Goal: Task Accomplishment & Management: Manage account settings

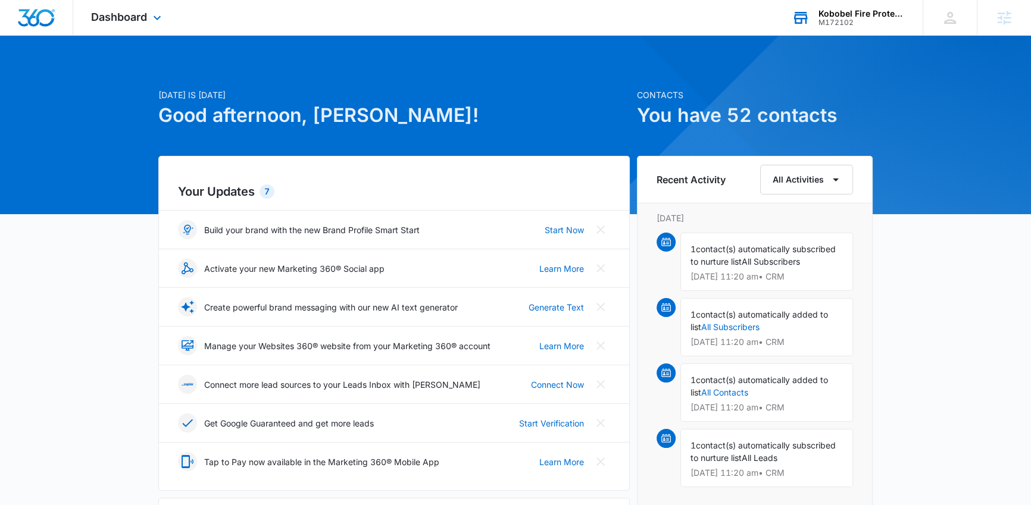
click at [836, 17] on div "Kobobel Fire Protection" at bounding box center [861, 14] width 87 height 10
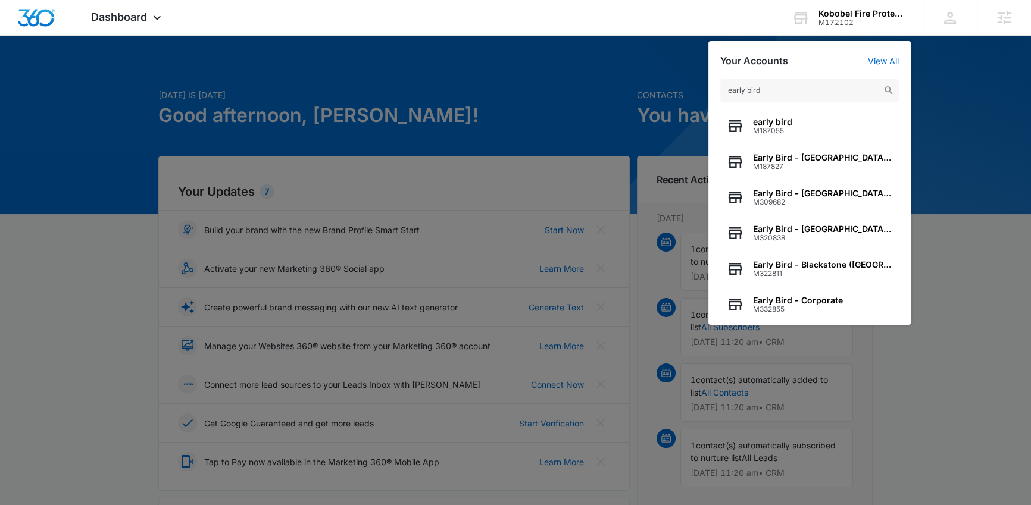
type input "early bird"
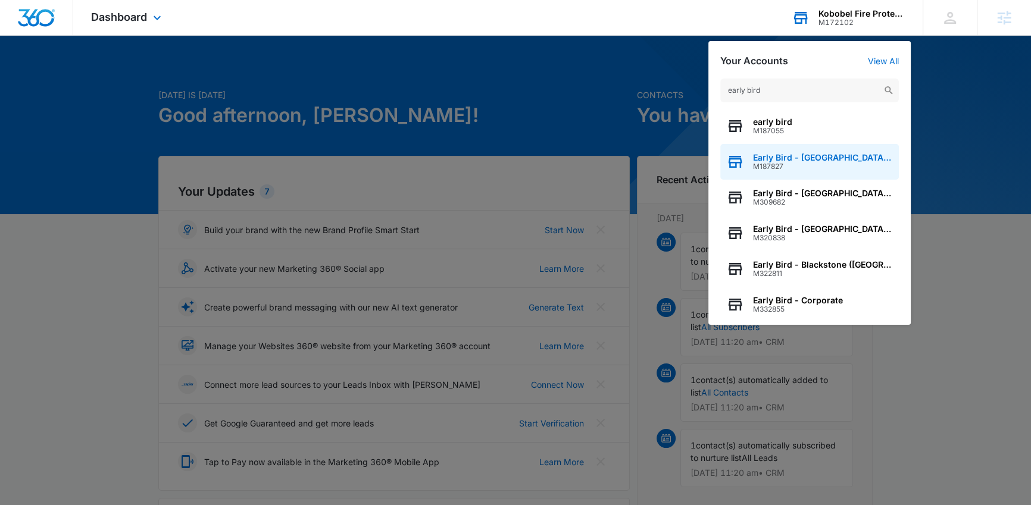
click at [814, 158] on span "Early Bird - West Omaha (NE)" at bounding box center [823, 158] width 140 height 10
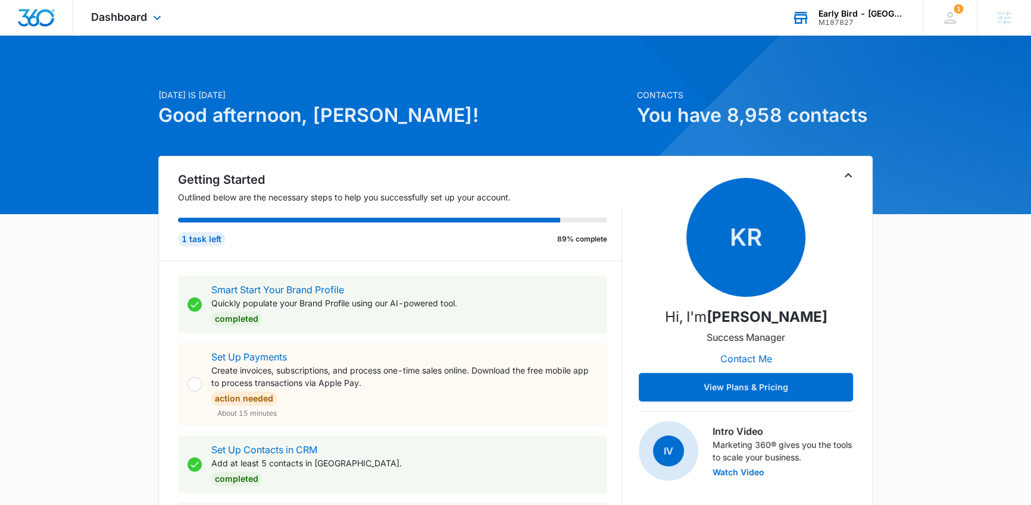
click at [118, 23] on div "Dashboard Apps Reputation Forms CRM Email Social Payments POS Content Ads Intel…" at bounding box center [127, 17] width 109 height 35
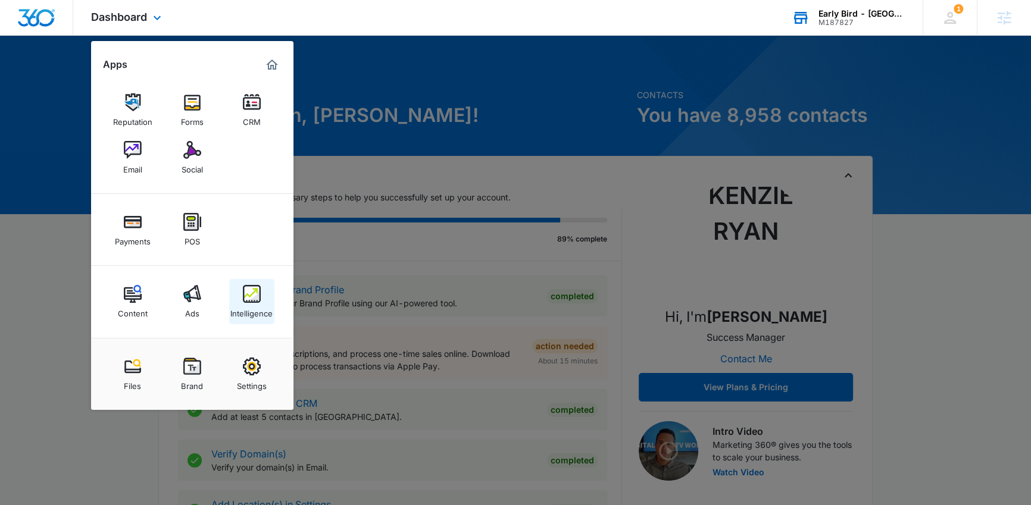
click at [257, 295] on img at bounding box center [252, 294] width 18 height 18
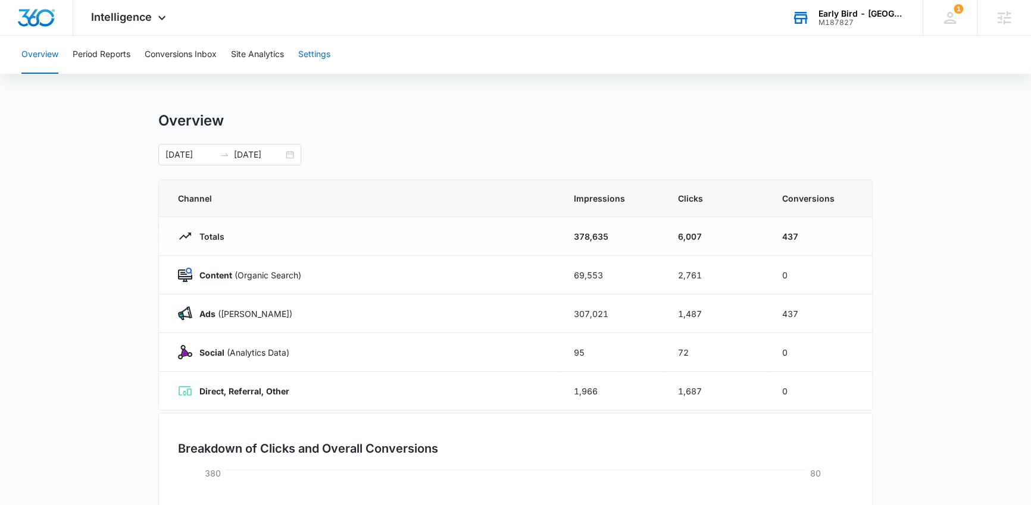
click at [324, 58] on button "Settings" at bounding box center [314, 55] width 32 height 38
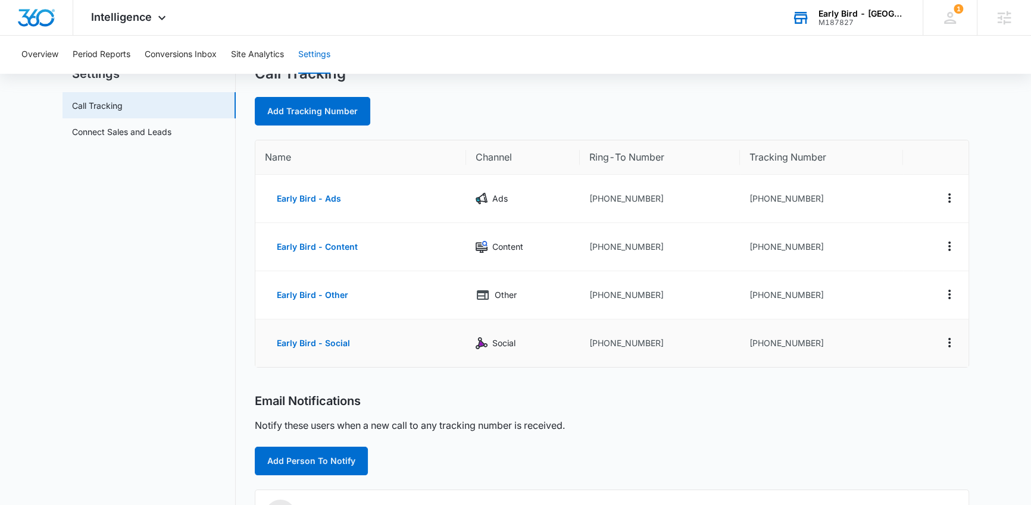
scroll to position [110, 0]
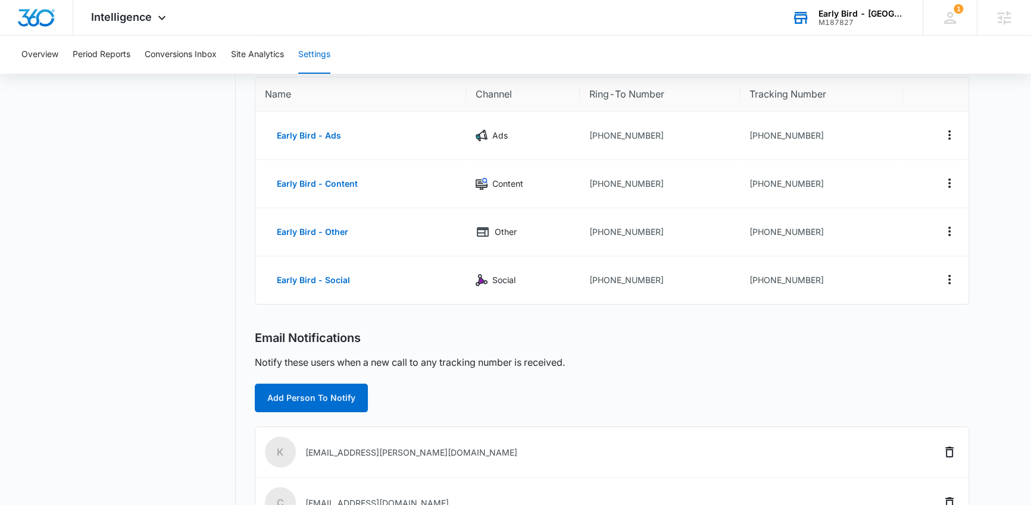
click at [162, 298] on nav "Settings Call Tracking Connect Sales and Leads" at bounding box center [148, 371] width 173 height 739
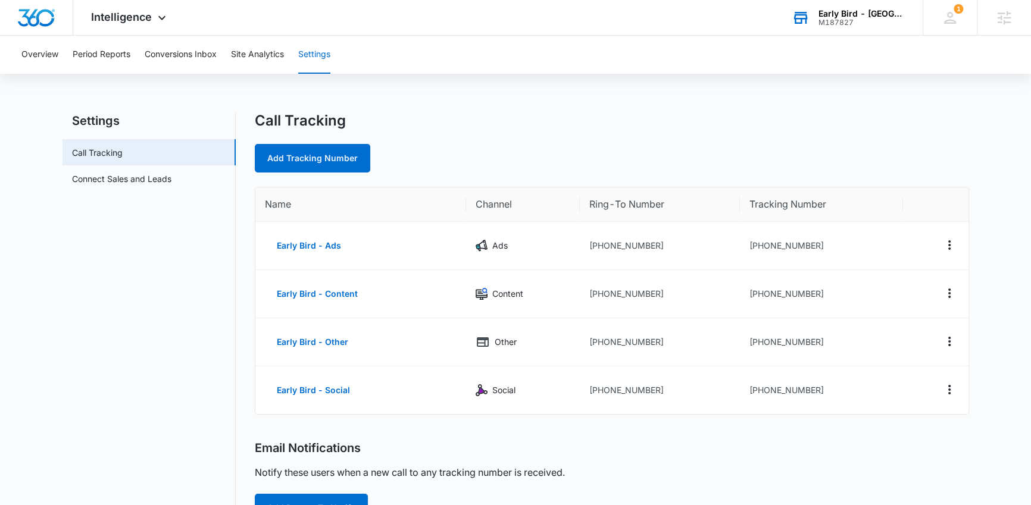
click at [818, 27] on div "Early Bird - West Omaha (NE) M187827 Your Accounts View All" at bounding box center [848, 17] width 149 height 35
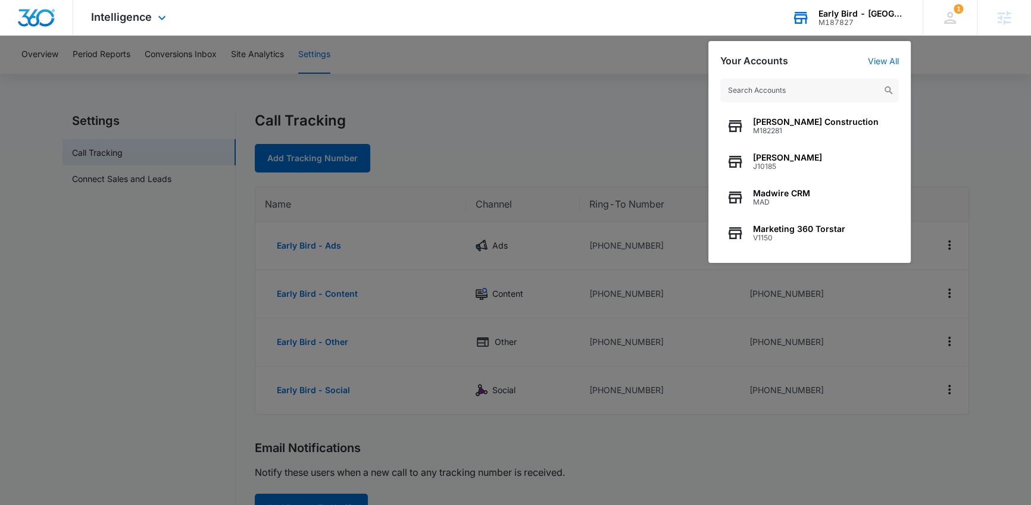
click at [835, 22] on div "M187827" at bounding box center [861, 22] width 87 height 8
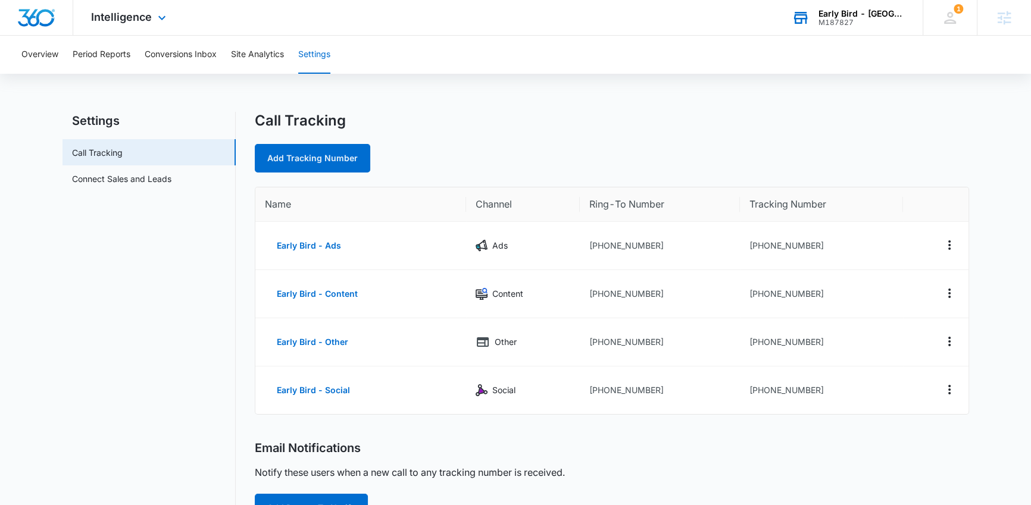
click at [821, 28] on div "Early Bird - West Omaha (NE) M187827 Your Accounts View All" at bounding box center [848, 17] width 149 height 35
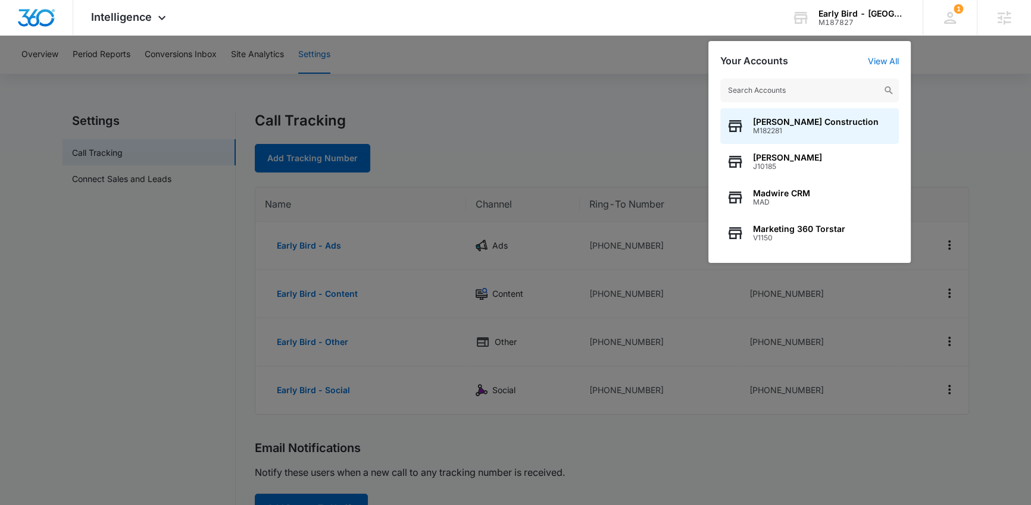
click at [779, 95] on input "text" at bounding box center [809, 91] width 179 height 24
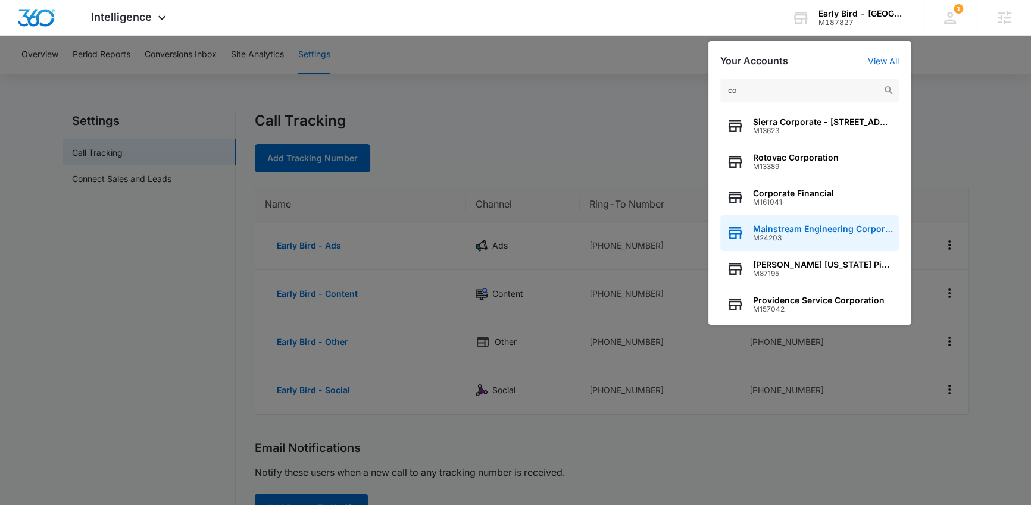
type input "c"
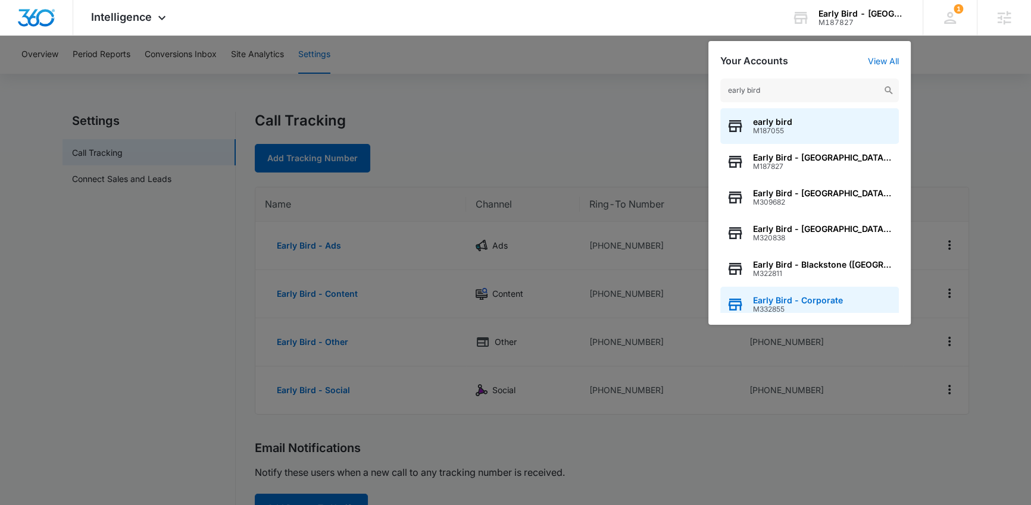
type input "early bird"
click at [787, 302] on span "Early Bird - Corporate" at bounding box center [798, 301] width 90 height 10
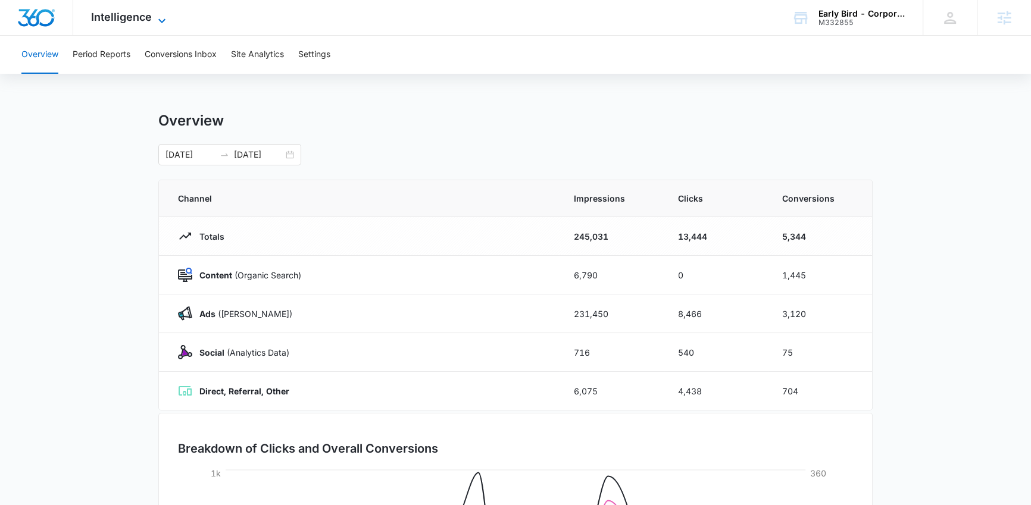
click at [121, 23] on span "Intelligence" at bounding box center [121, 17] width 61 height 12
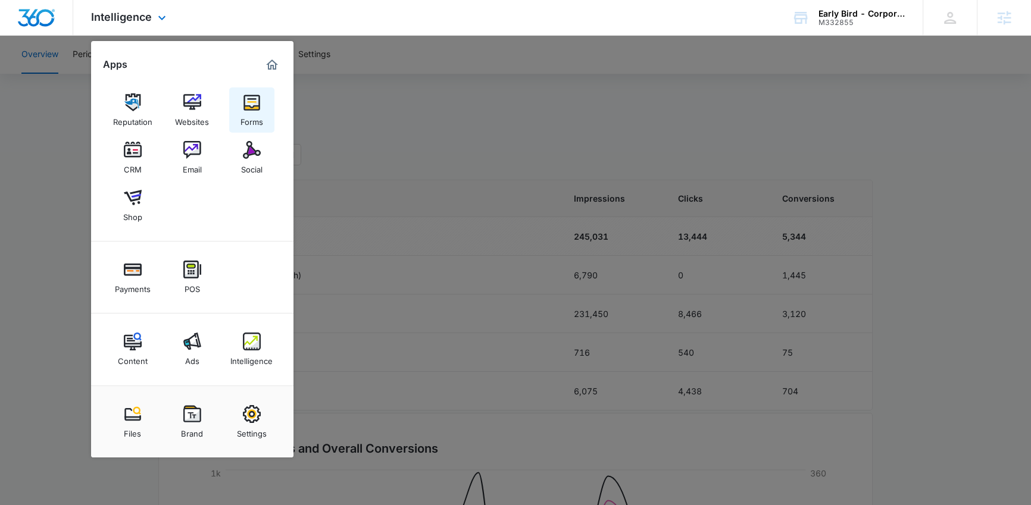
click at [246, 119] on div "Forms" at bounding box center [251, 118] width 23 height 15
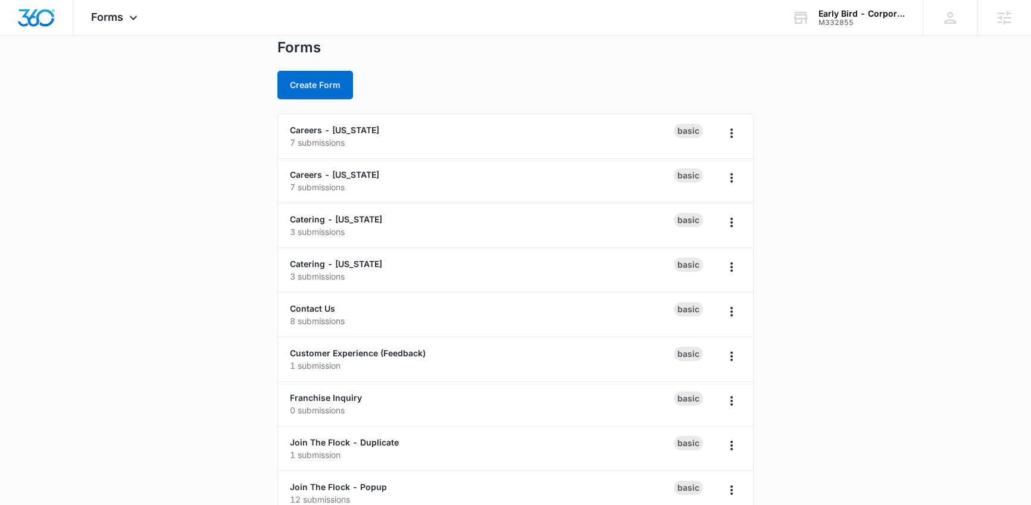
scroll to position [42, 0]
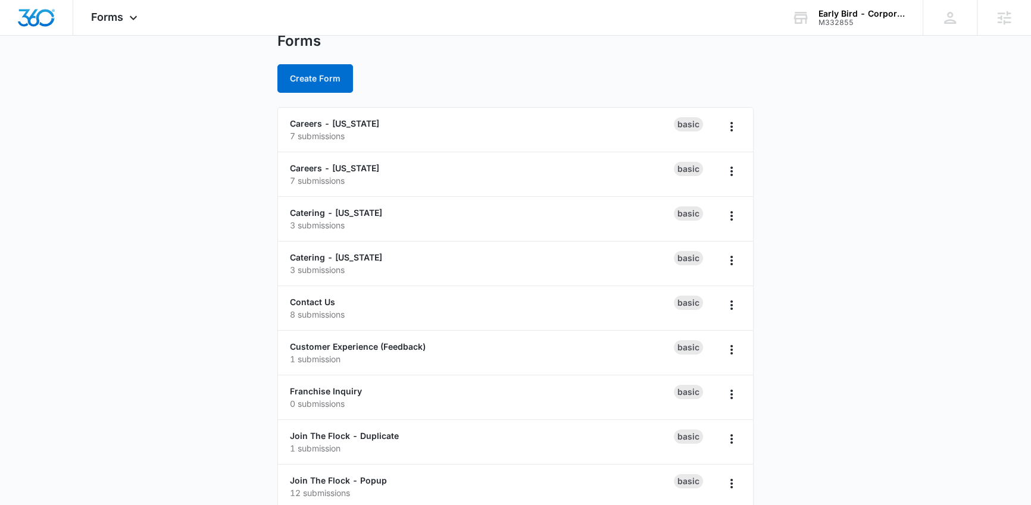
click at [130, 343] on main "Forms Create Form Careers - Iowa 7 submissions Basic Careers - Nebraska 7 submi…" at bounding box center [515, 322] width 1031 height 581
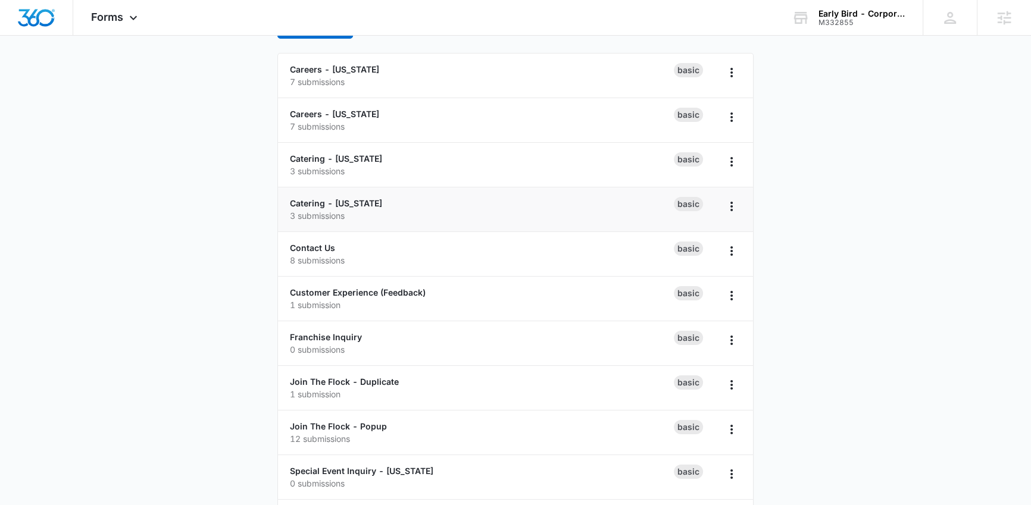
scroll to position [149, 0]
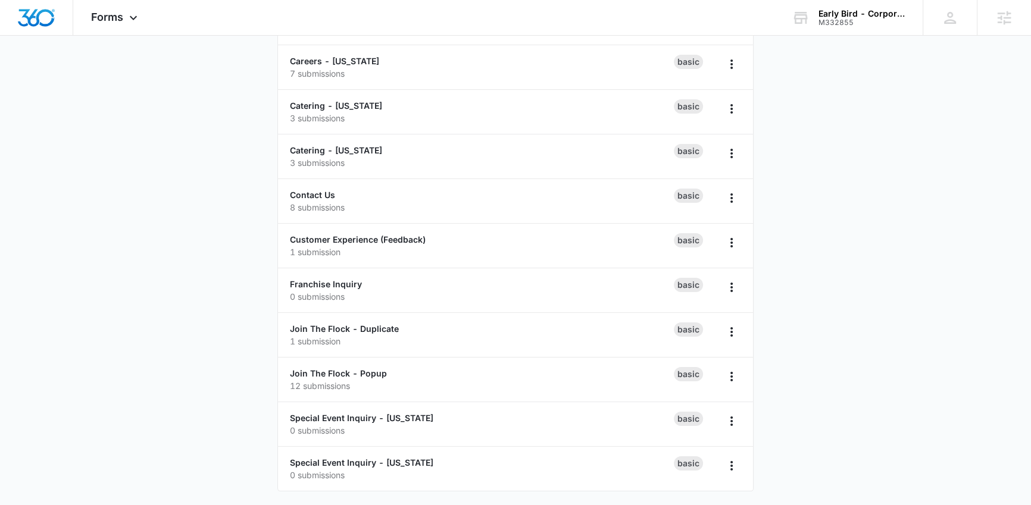
click at [209, 345] on main "Forms Create Form Careers - Iowa 7 submissions Basic Careers - Nebraska 7 submi…" at bounding box center [515, 215] width 1031 height 581
click at [214, 365] on main "Forms Create Form Careers - Iowa 7 submissions Basic Careers - Nebraska 7 submi…" at bounding box center [515, 215] width 1031 height 581
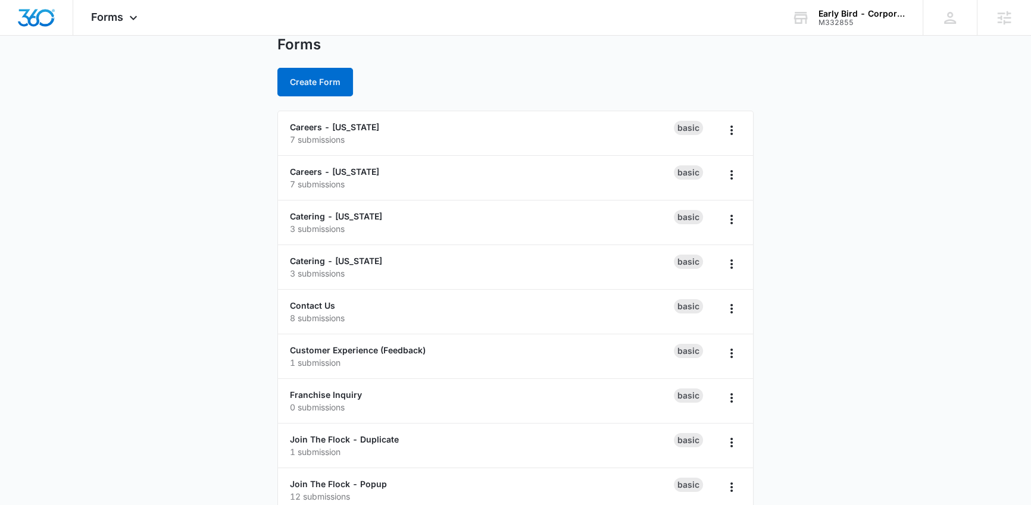
scroll to position [31, 0]
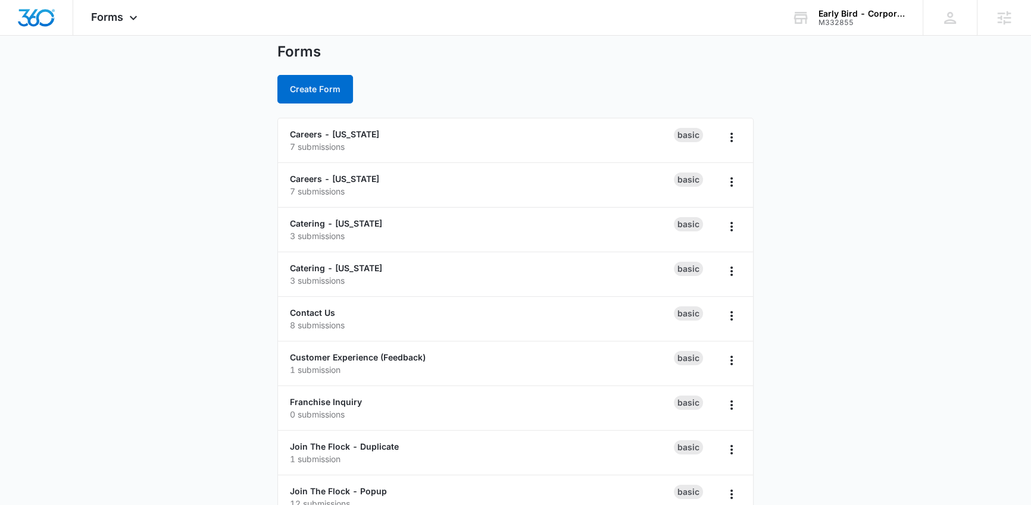
click at [192, 348] on main "Forms Create Form Careers - Iowa 7 submissions Basic Careers - Nebraska 7 submi…" at bounding box center [515, 333] width 1031 height 581
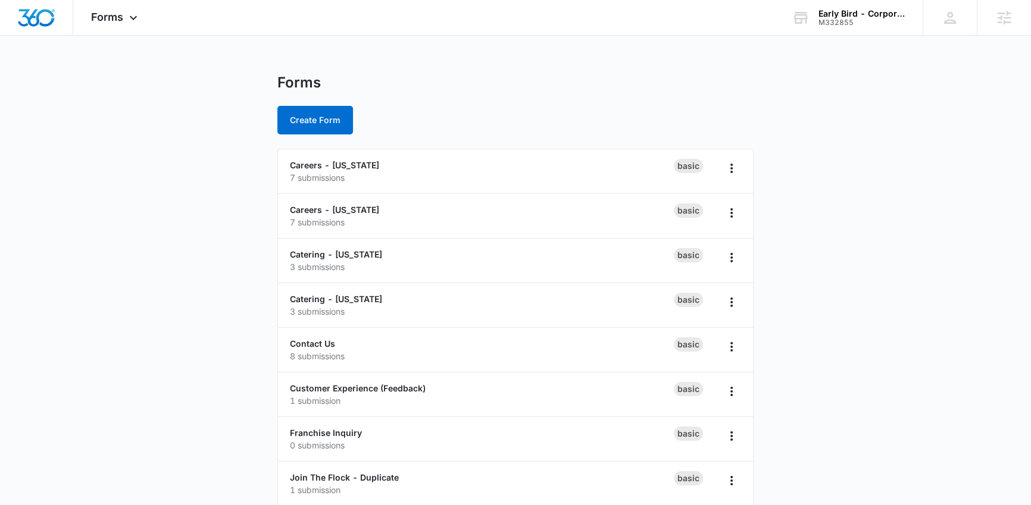
scroll to position [0, 0]
click at [192, 348] on main "Forms Create Form Careers - Iowa 7 submissions Basic Careers - Nebraska 7 submi…" at bounding box center [515, 364] width 1031 height 581
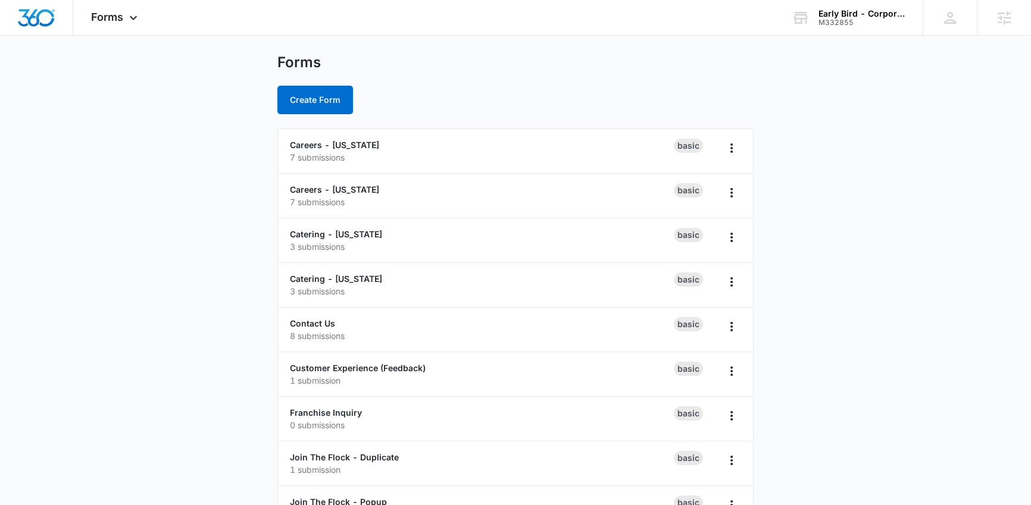
click at [188, 323] on main "Forms Create Form Careers - Iowa 7 submissions Basic Careers - Nebraska 7 submi…" at bounding box center [515, 344] width 1031 height 581
click at [208, 351] on main "Forms Create Form Careers - Iowa 7 submissions Basic Careers - Nebraska 7 submi…" at bounding box center [515, 344] width 1031 height 581
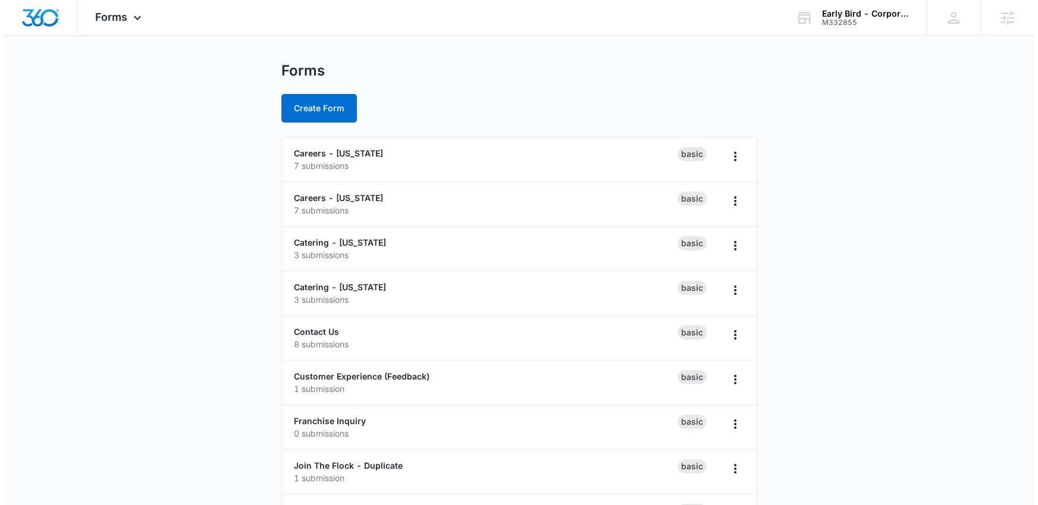
scroll to position [0, 0]
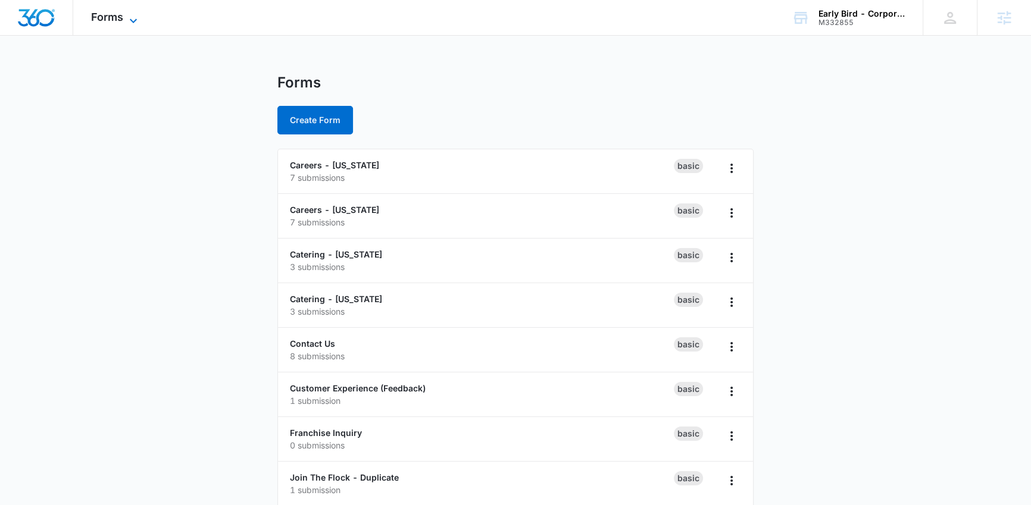
click at [114, 15] on span "Forms" at bounding box center [107, 17] width 32 height 12
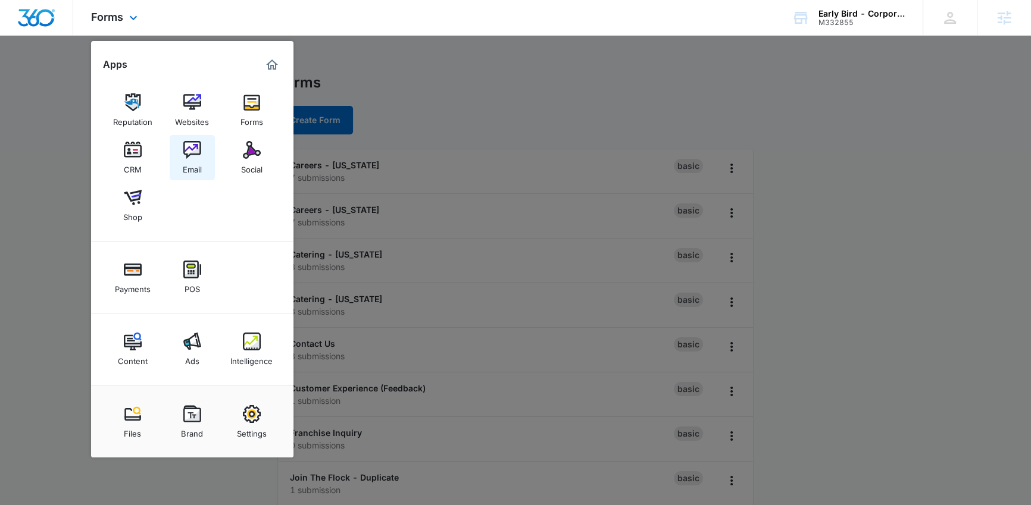
click at [193, 154] on img at bounding box center [192, 150] width 18 height 18
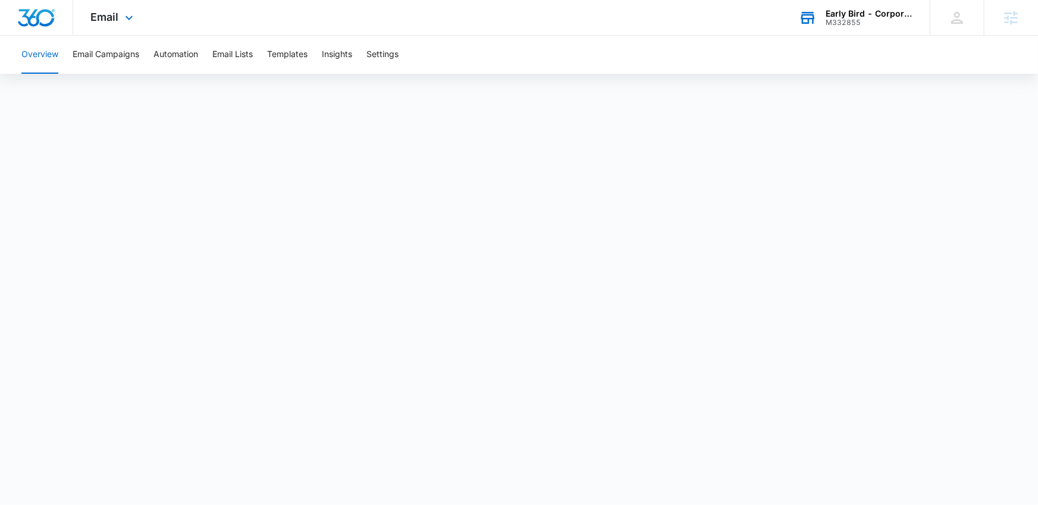
click at [828, 15] on div "Early Bird - Corporate" at bounding box center [869, 14] width 87 height 10
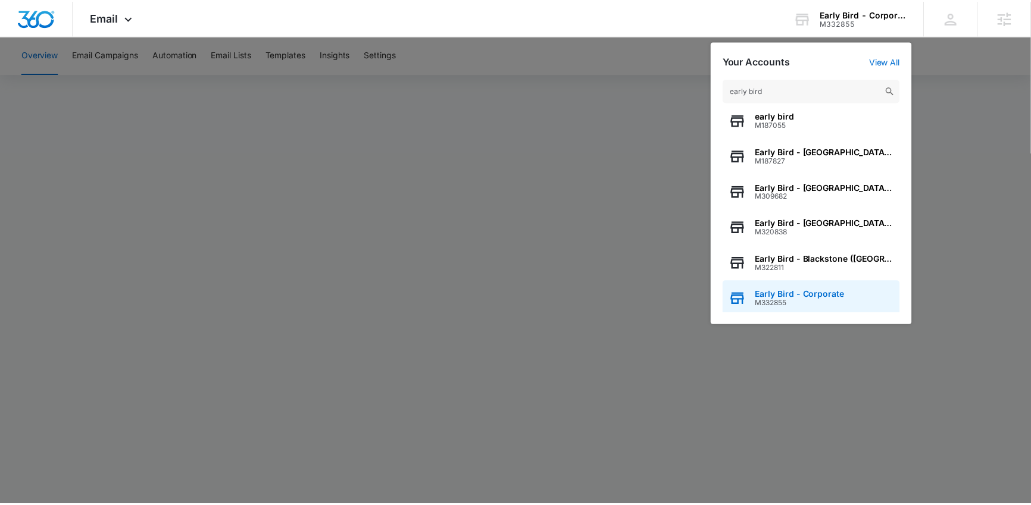
scroll to position [10, 0]
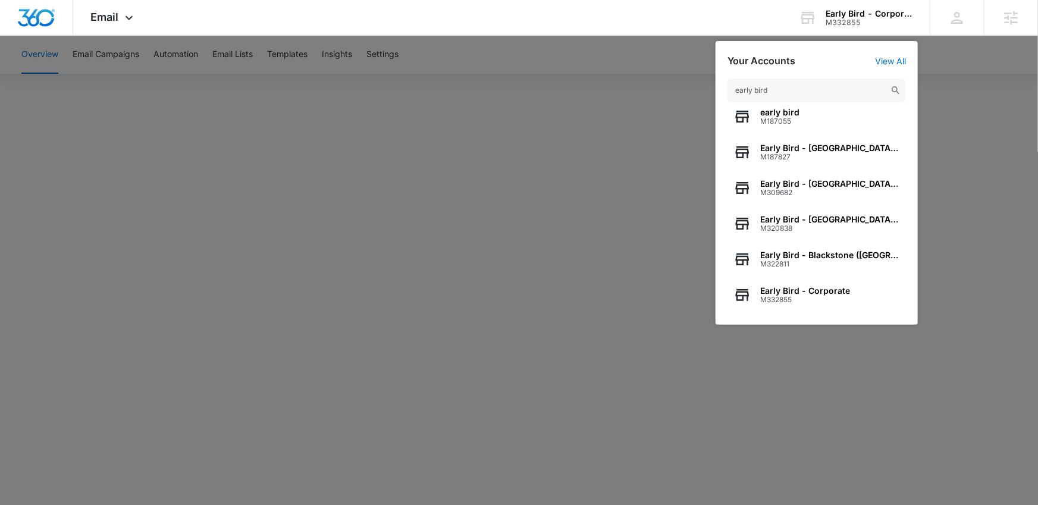
type input "early bird"
click at [401, 295] on div at bounding box center [519, 252] width 1038 height 505
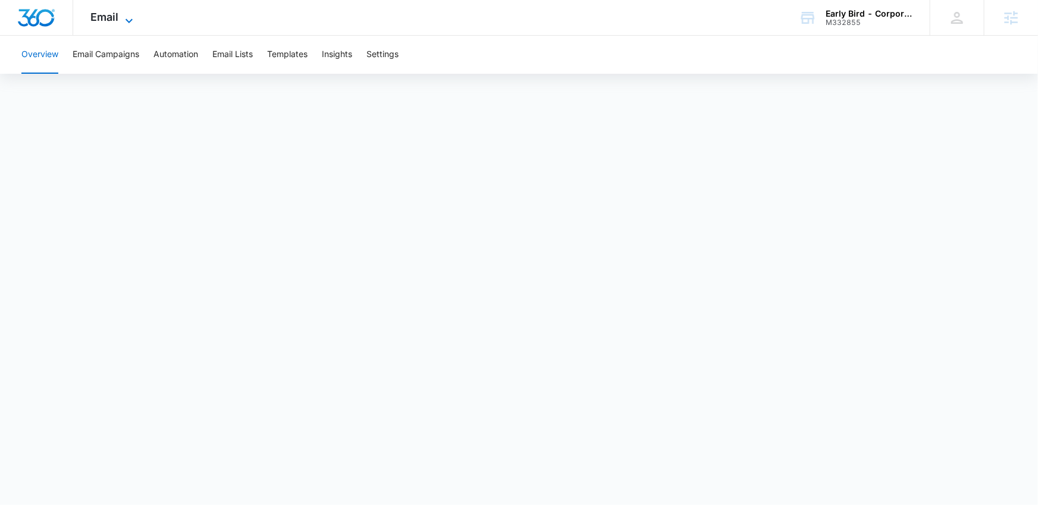
click at [126, 15] on icon at bounding box center [129, 21] width 14 height 14
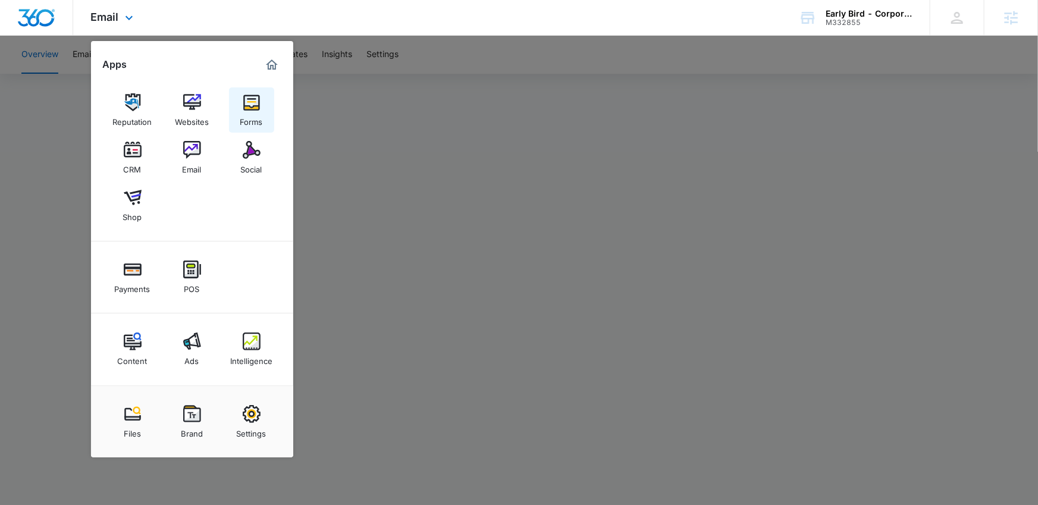
click at [242, 115] on div "Forms" at bounding box center [251, 118] width 23 height 15
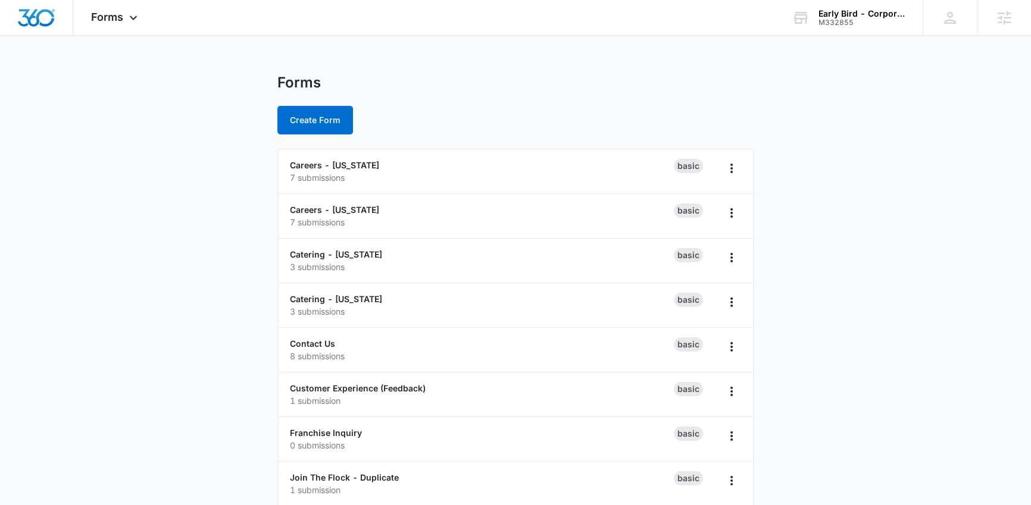
click at [230, 315] on main "Forms Create Form Careers - Iowa 7 submissions Basic Careers - Nebraska 7 submi…" at bounding box center [515, 364] width 1031 height 581
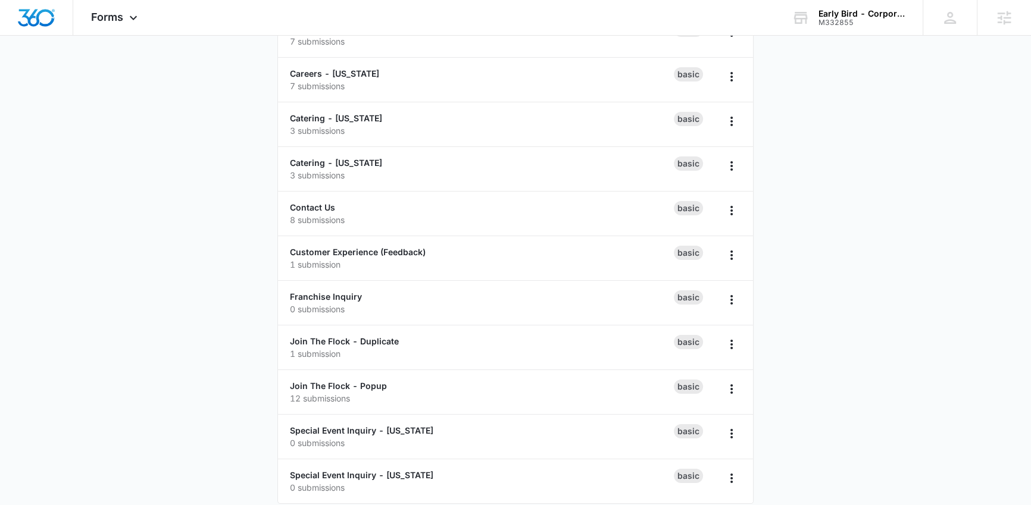
scroll to position [149, 0]
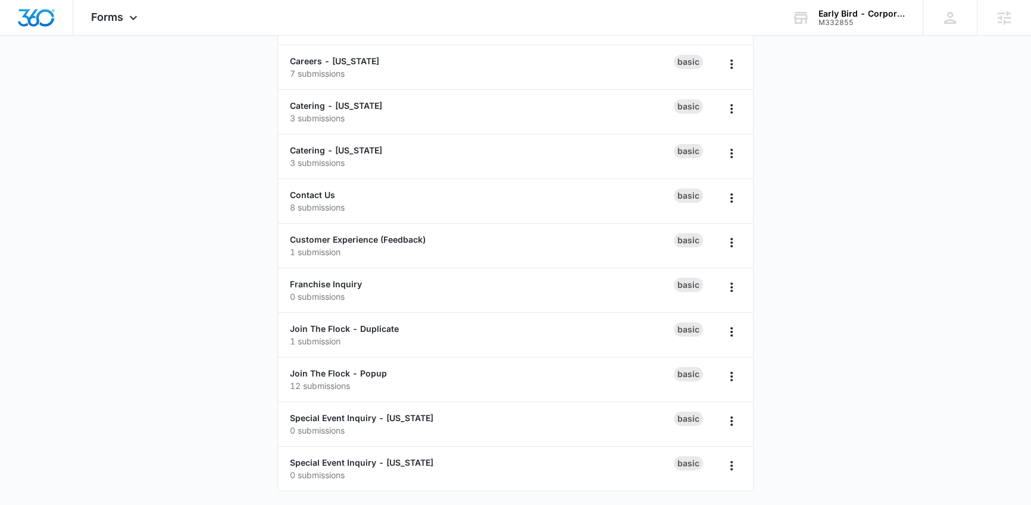
click at [256, 469] on main "Forms Create Form Careers - Iowa 7 submissions Basic Careers - Nebraska 7 submi…" at bounding box center [515, 215] width 1031 height 581
click at [134, 282] on main "Forms Create Form Careers - Iowa 7 submissions Basic Careers - Nebraska 7 submi…" at bounding box center [515, 215] width 1031 height 581
click at [405, 386] on p "12 submissions" at bounding box center [482, 386] width 384 height 12
click at [334, 374] on link "Join The Flock - Popup" at bounding box center [338, 373] width 97 height 10
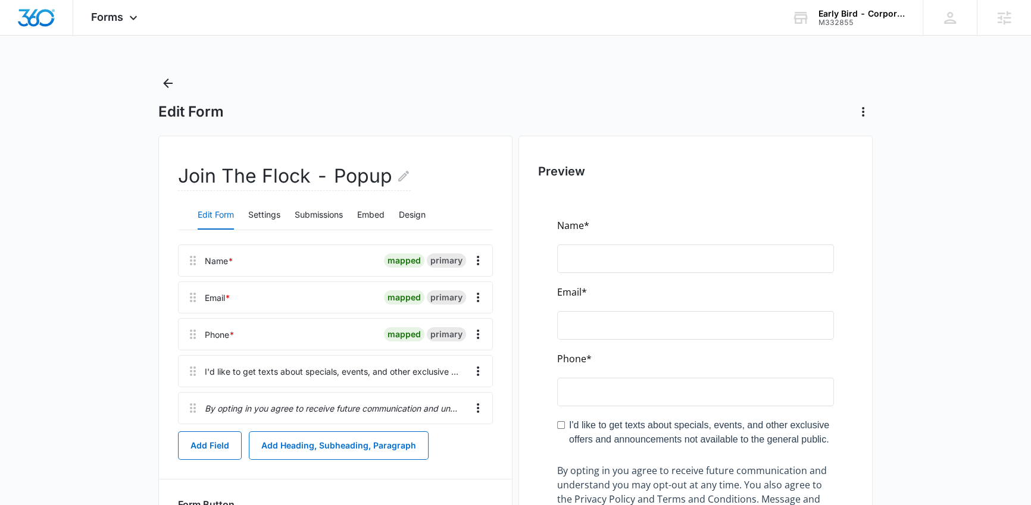
click at [177, 82] on div "Edit Form" at bounding box center [515, 98] width 714 height 48
click at [171, 87] on icon "Back" at bounding box center [168, 83] width 14 height 14
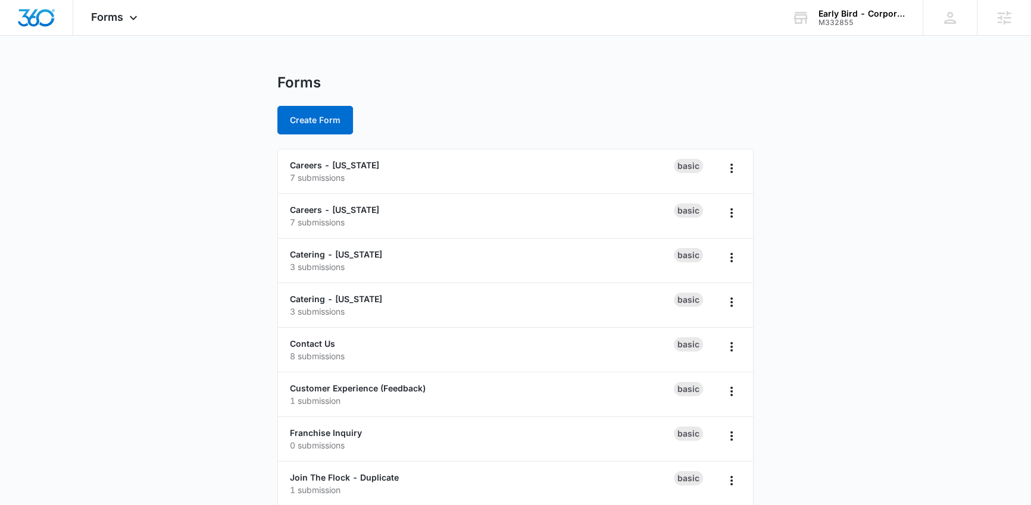
click at [183, 261] on main "Forms Create Form Careers - Iowa 7 submissions Basic Careers - Nebraska 7 submi…" at bounding box center [515, 364] width 1031 height 581
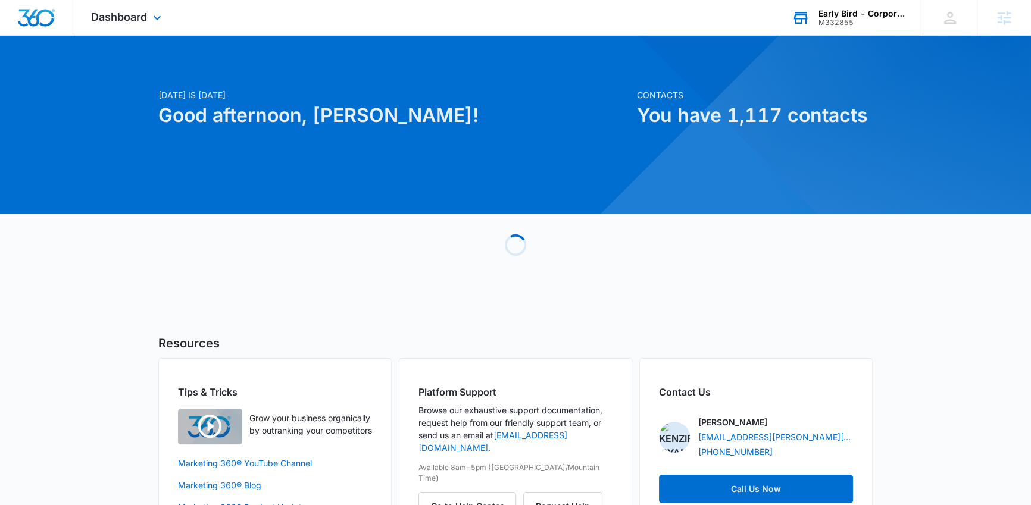
click at [830, 15] on div "Early Bird - Corporate" at bounding box center [861, 14] width 87 height 10
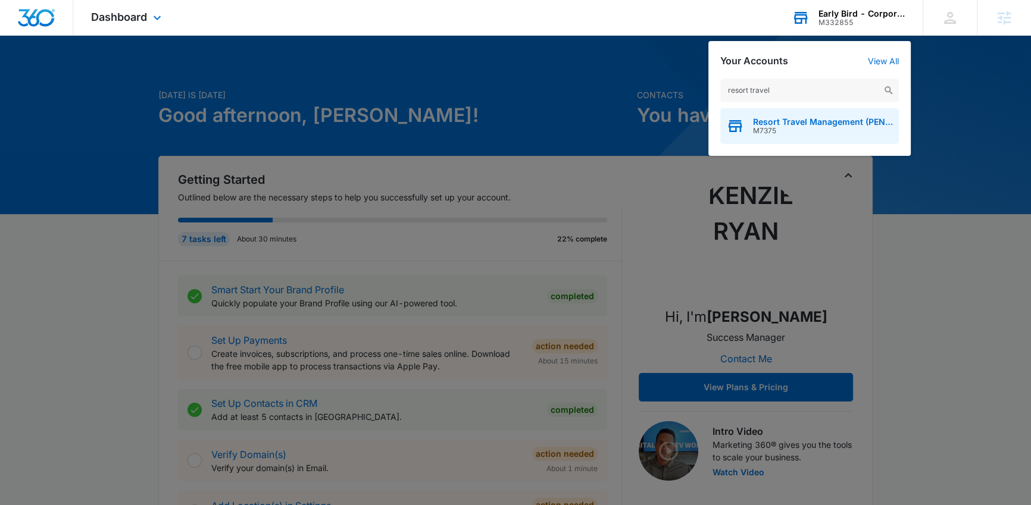
type input "resort travel"
click at [780, 127] on span "M7375" at bounding box center [823, 131] width 140 height 8
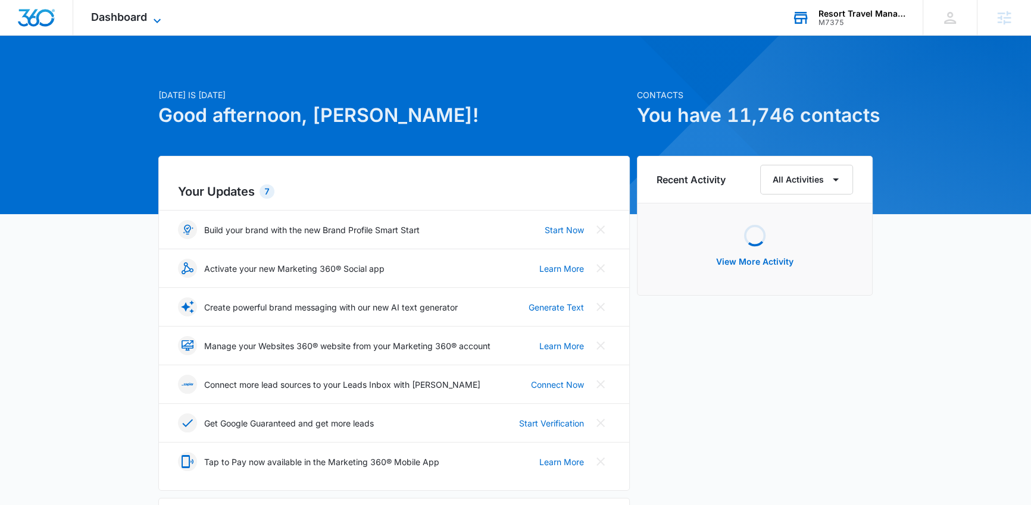
click at [126, 21] on span "Dashboard" at bounding box center [119, 17] width 56 height 12
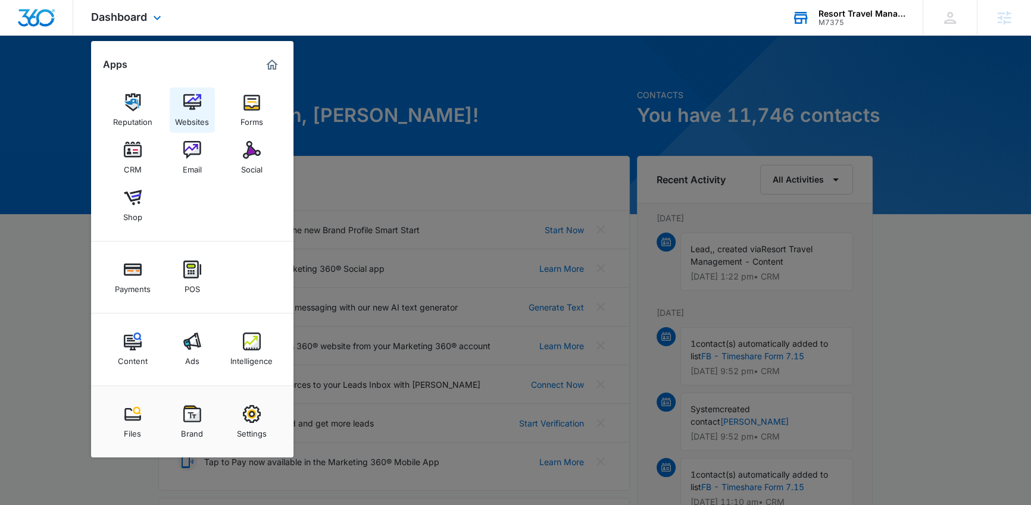
click at [190, 117] on div "Websites" at bounding box center [192, 118] width 34 height 15
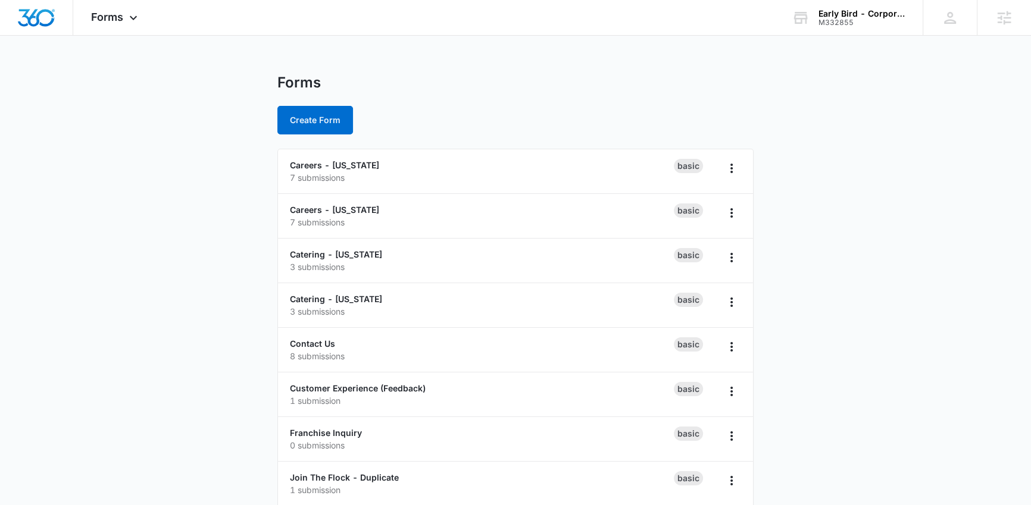
click at [228, 345] on main "Forms Create Form Careers - Iowa 7 submissions Basic Careers - Nebraska 7 submi…" at bounding box center [515, 364] width 1031 height 581
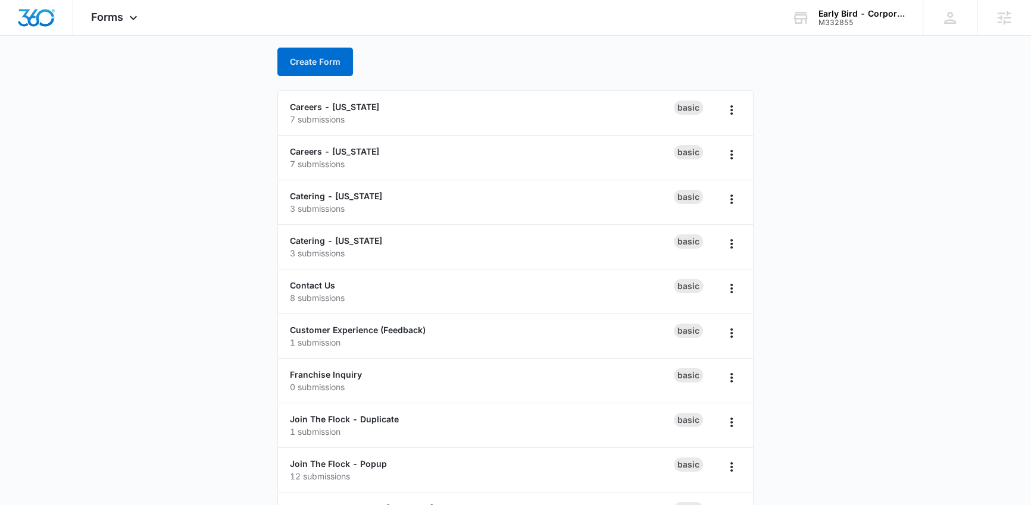
scroll to position [71, 0]
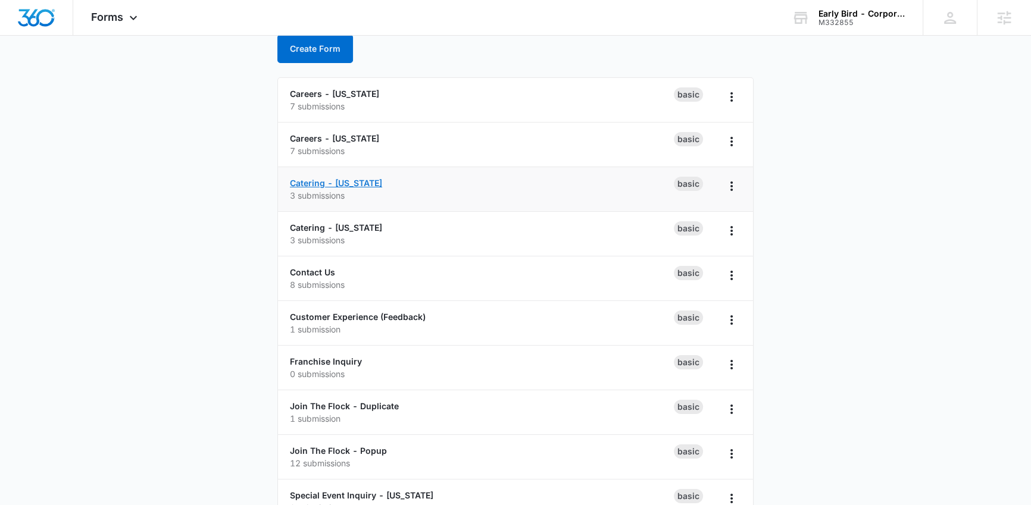
click at [321, 179] on link "Catering - Iowa" at bounding box center [336, 183] width 92 height 10
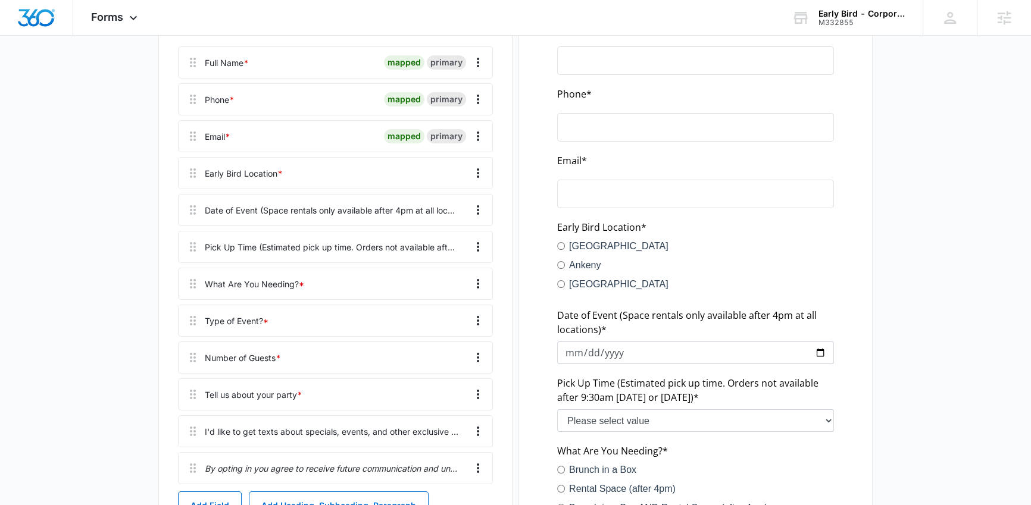
scroll to position [23, 0]
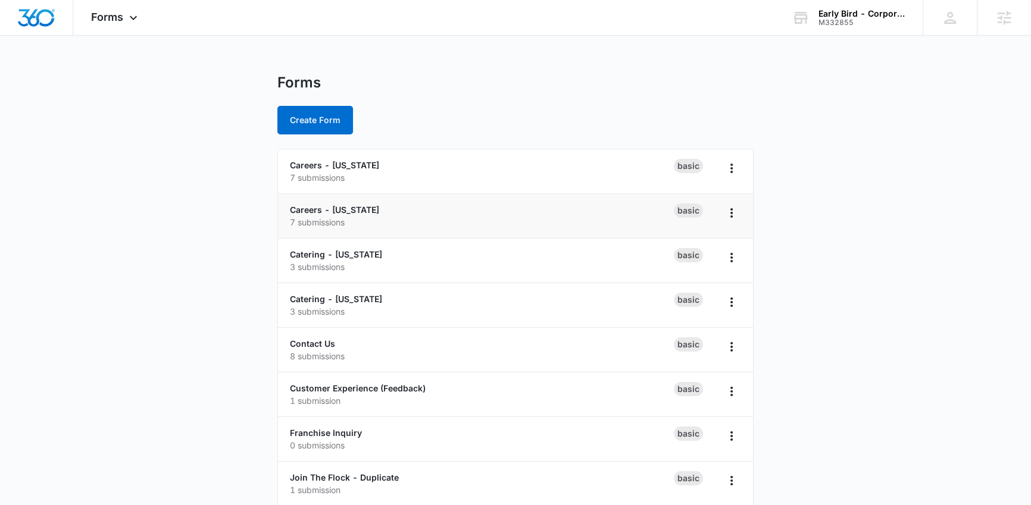
click at [341, 217] on p "7 submissions" at bounding box center [482, 222] width 384 height 12
click at [346, 213] on link "Careers - Nebraska" at bounding box center [334, 210] width 89 height 10
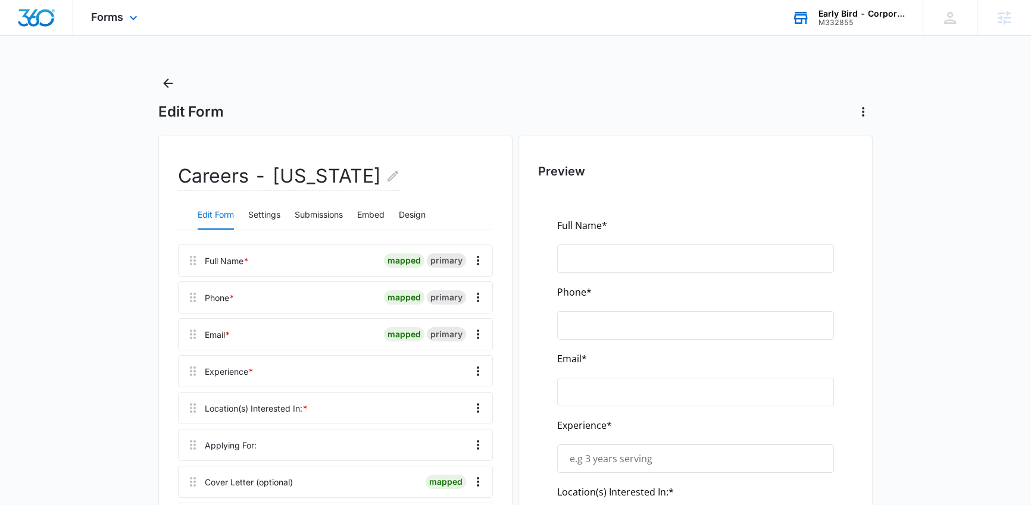
click at [834, 31] on div "Early Bird - Corporate M332855 Your Accounts View All" at bounding box center [848, 17] width 149 height 35
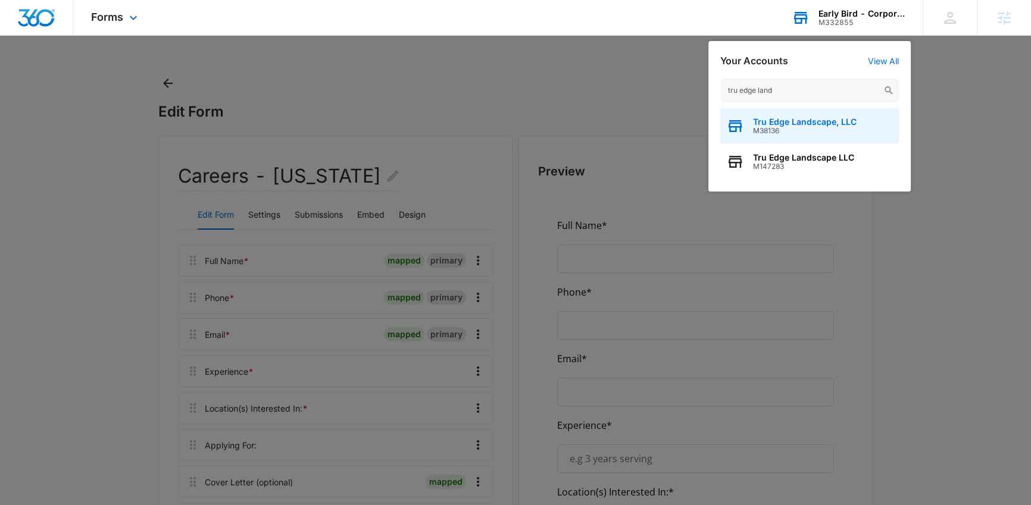
type input "tru edge land"
click at [783, 127] on span "M38136" at bounding box center [805, 131] width 104 height 8
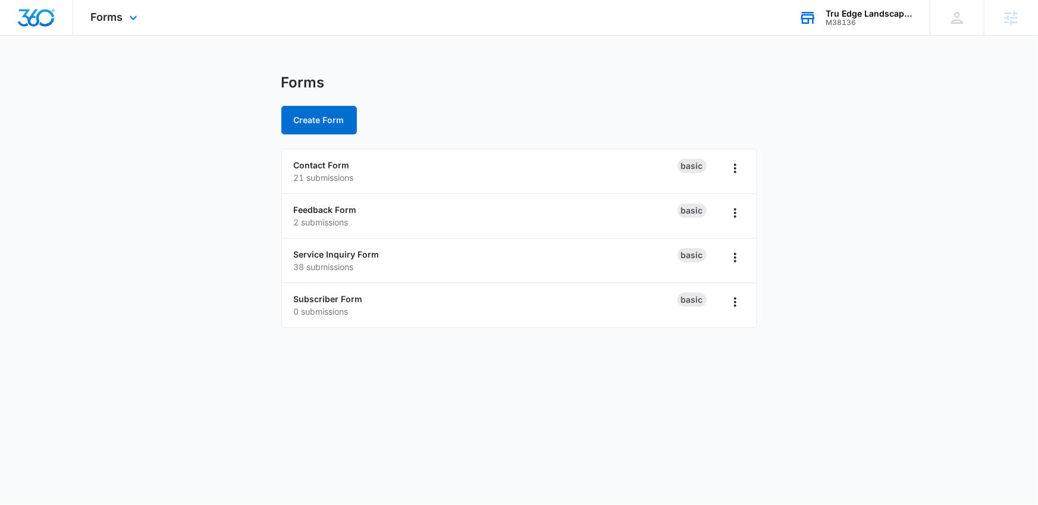
click at [125, 24] on div "Forms Apps Reputation Websites Forms CRM Email Social Payments POS Content Ads …" at bounding box center [115, 17] width 85 height 35
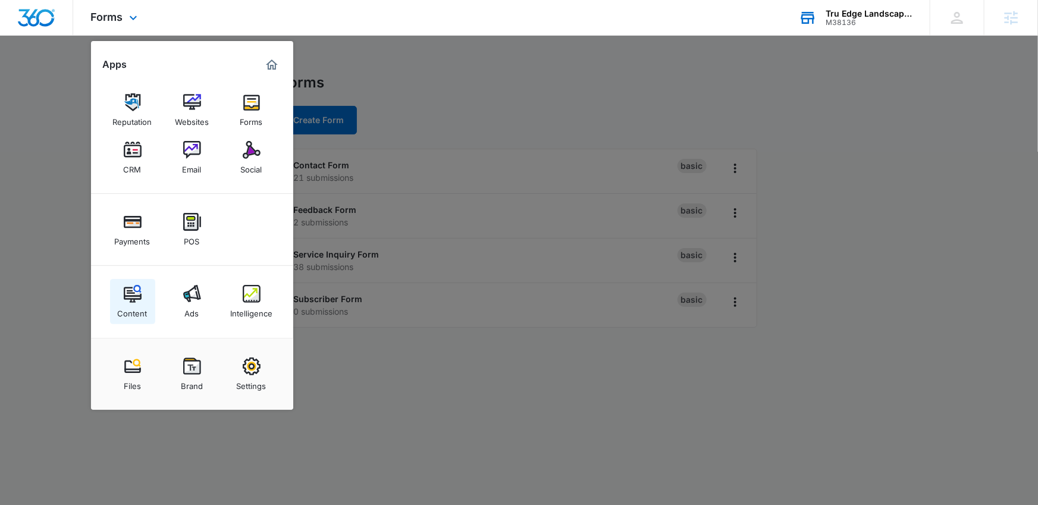
click at [142, 315] on div "Content" at bounding box center [133, 310] width 30 height 15
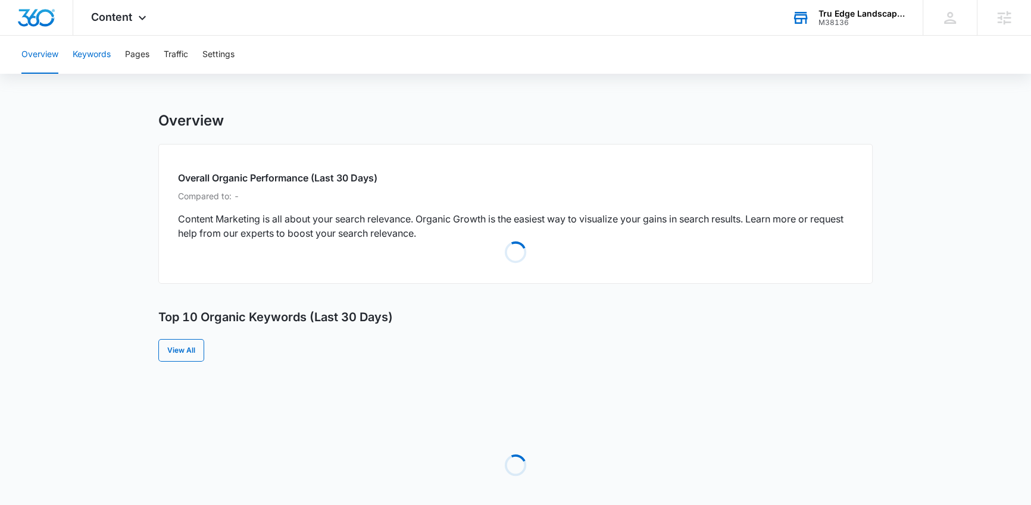
click at [98, 65] on button "Keywords" at bounding box center [92, 55] width 38 height 38
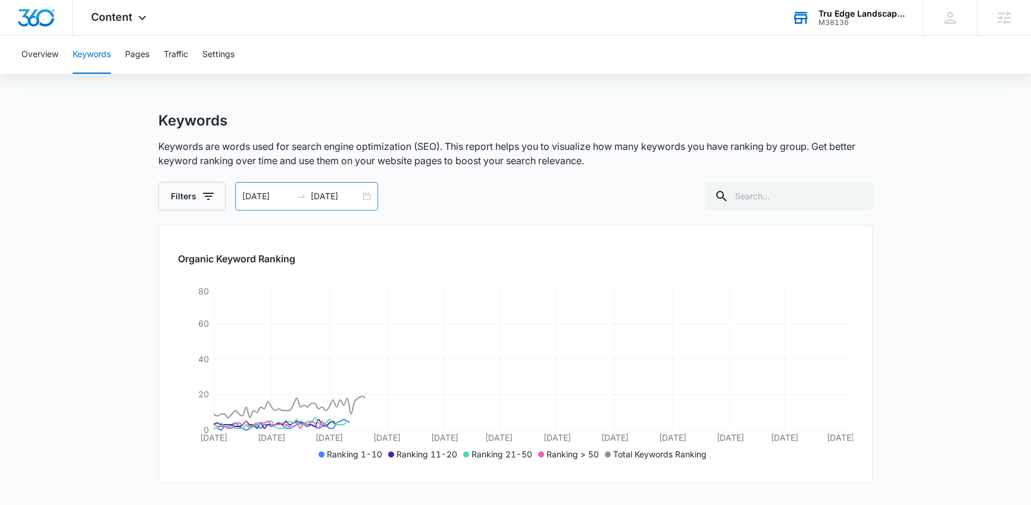
click at [321, 202] on input "07/28/2025" at bounding box center [335, 196] width 49 height 13
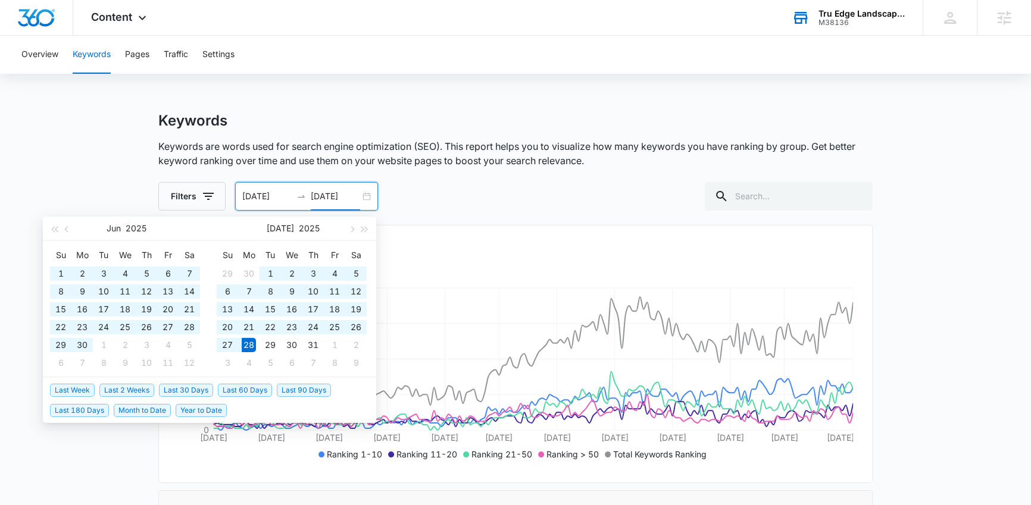
type input "07/28/2025"
click at [97, 409] on span "Last 180 Days" at bounding box center [79, 410] width 59 height 13
type input "03/12/2025"
type input "09/08/2025"
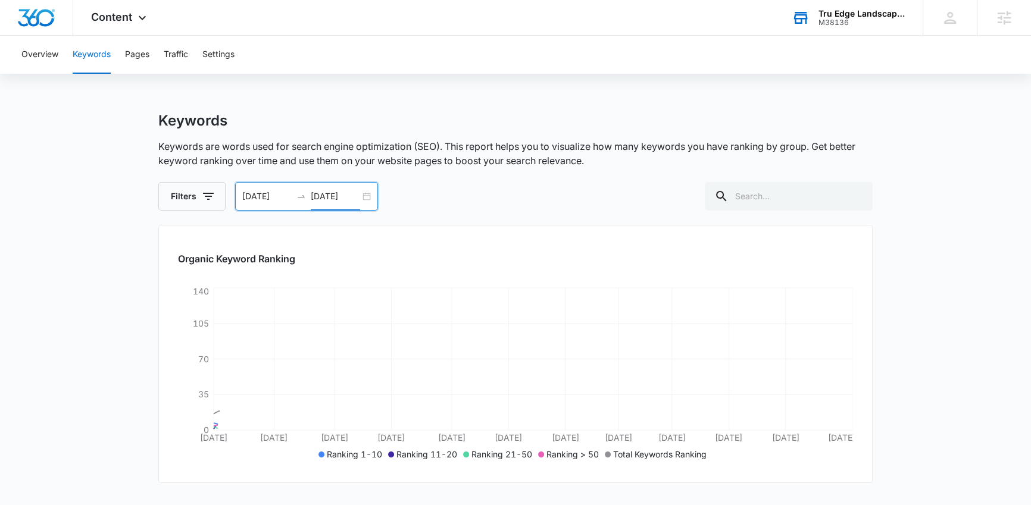
click at [97, 433] on main "Keywords Keywords are words used for search engine optimization (SEO). This rep…" at bounding box center [515, 397] width 1031 height 571
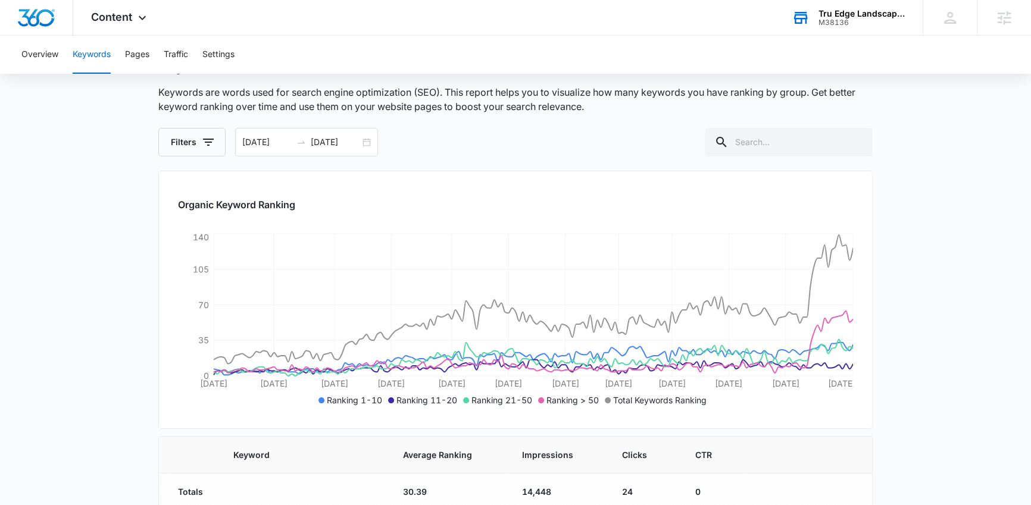
scroll to position [110, 0]
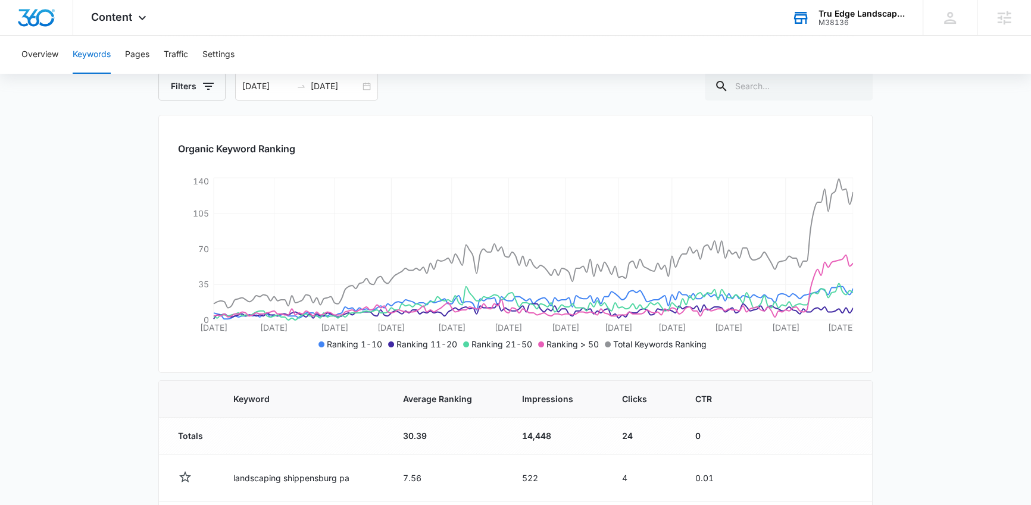
click at [850, 411] on th at bounding box center [809, 399] width 126 height 37
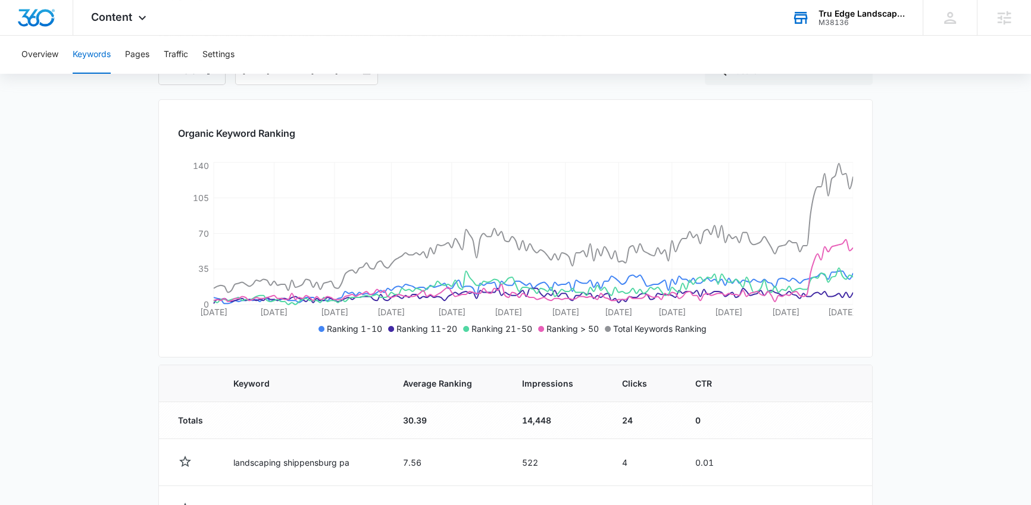
scroll to position [134, 0]
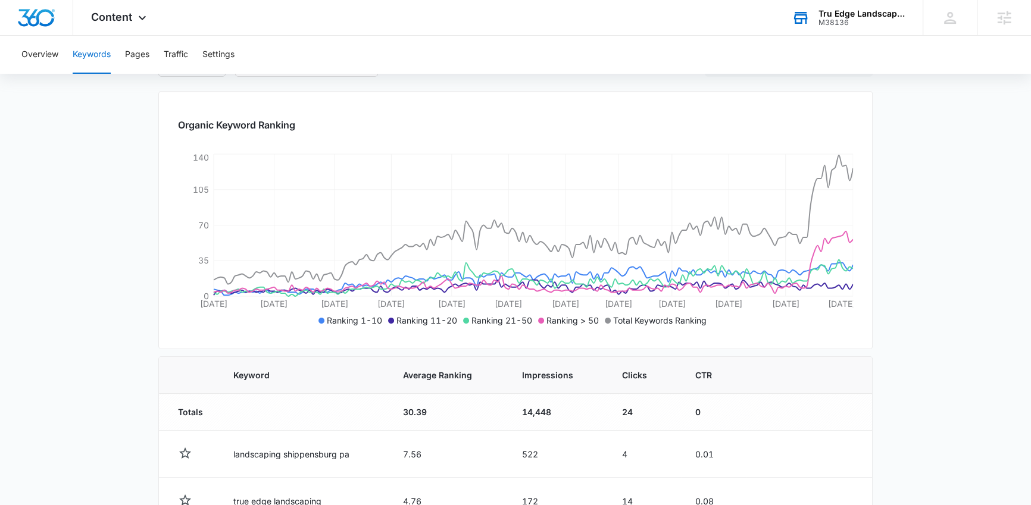
click at [944, 188] on main "Keywords Keywords are words used for search engine optimization (SEO). This rep…" at bounding box center [515, 472] width 1031 height 988
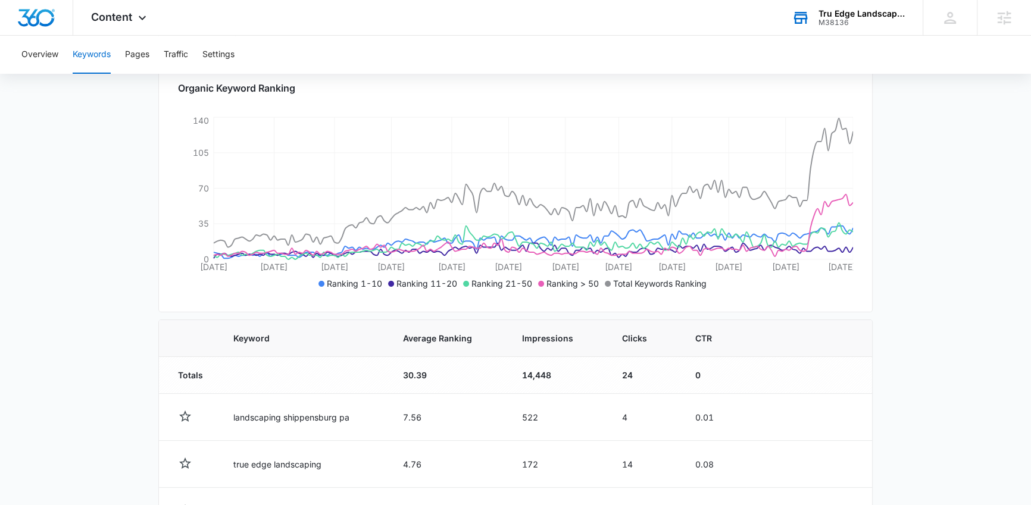
scroll to position [179, 0]
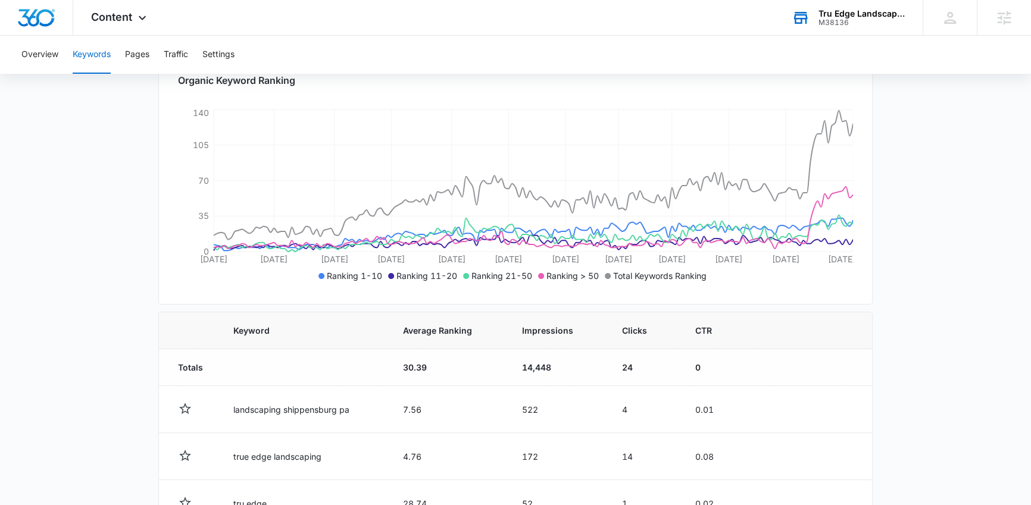
click at [891, 208] on main "Keywords Keywords are words used for search engine optimization (SEO). This rep…" at bounding box center [515, 427] width 1031 height 988
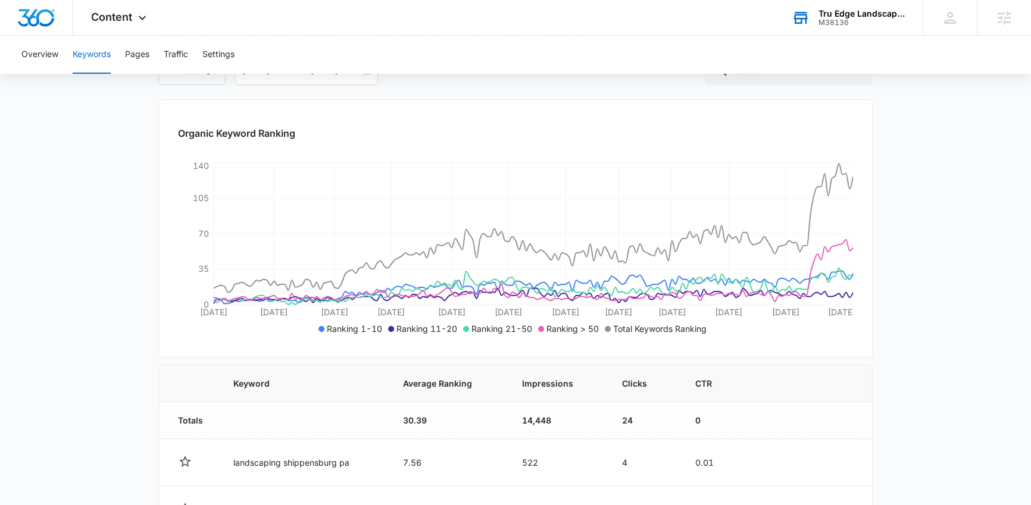
scroll to position [73, 0]
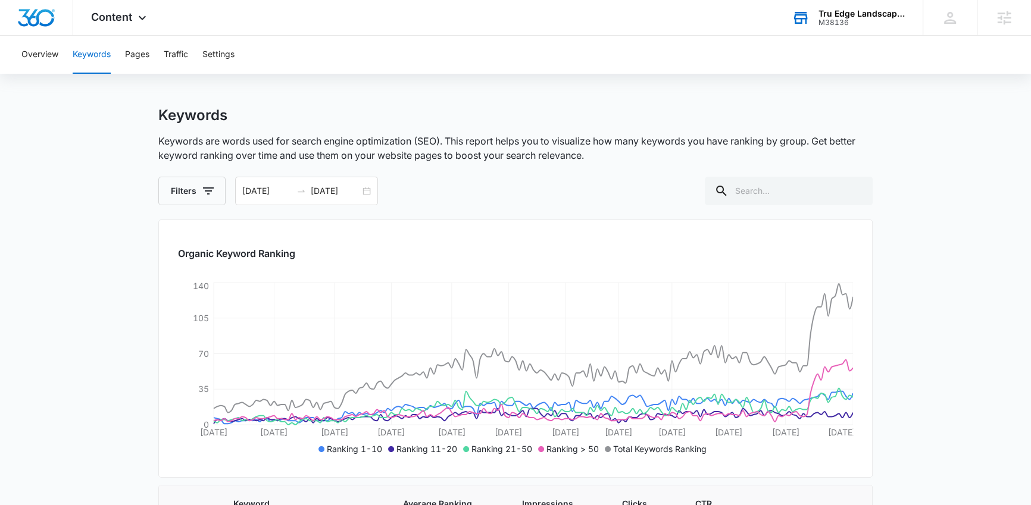
scroll to position [0, 0]
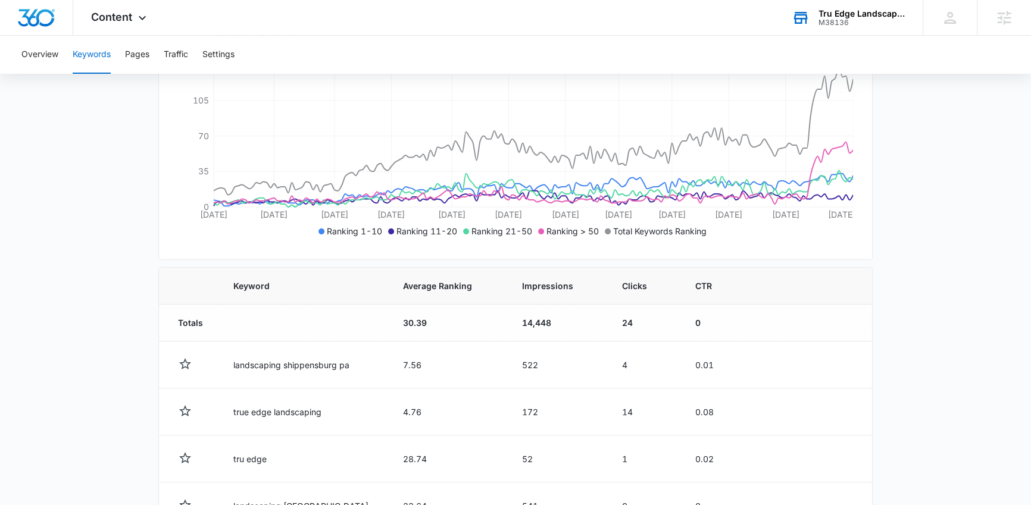
scroll to position [286, 0]
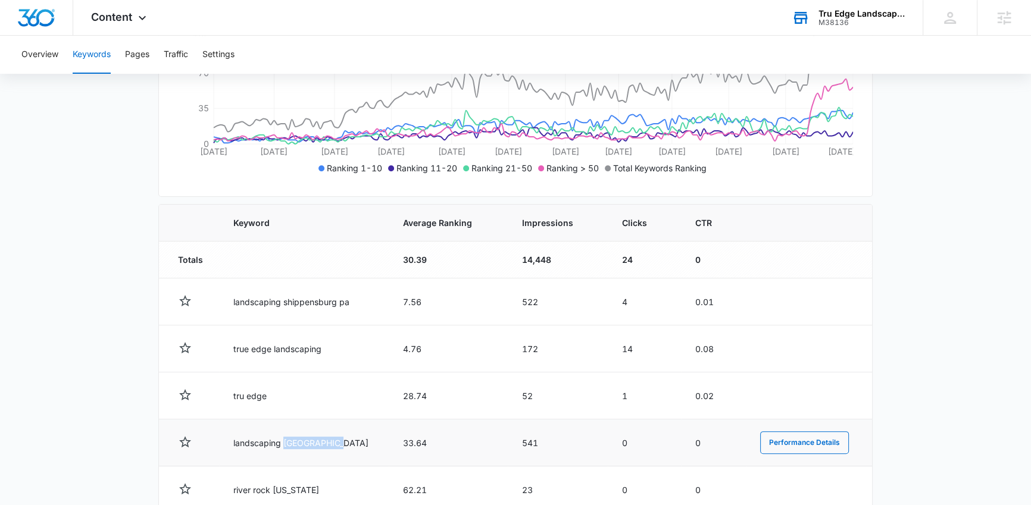
drag, startPoint x: 286, startPoint y: 442, endPoint x: 342, endPoint y: 442, distance: 55.9
click at [342, 442] on td "landscaping chambersburg" at bounding box center [303, 443] width 169 height 47
click at [398, 444] on td "33.64" at bounding box center [448, 443] width 119 height 47
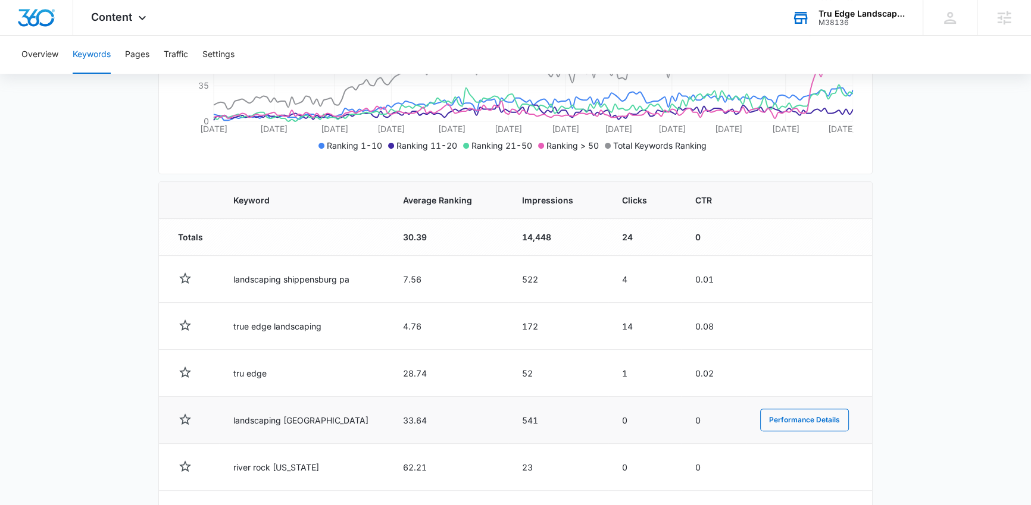
scroll to position [184, 0]
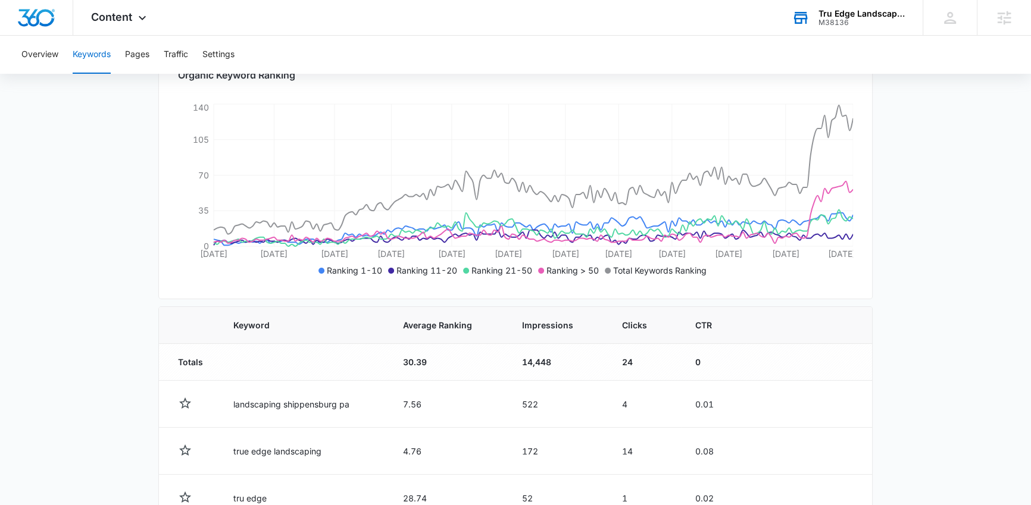
click at [933, 397] on main "Keywords Keywords are words used for search engine optimization (SEO). This rep…" at bounding box center [515, 422] width 1031 height 988
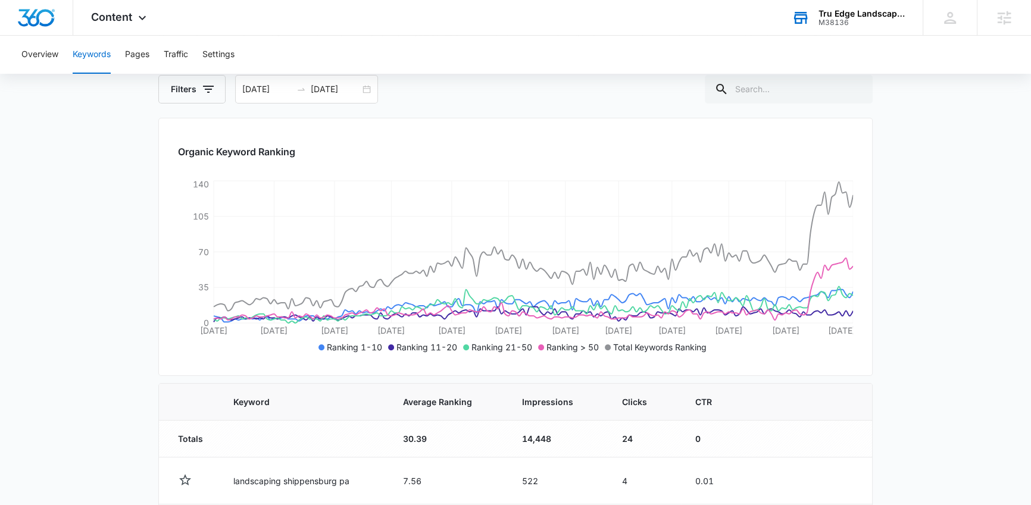
scroll to position [112, 0]
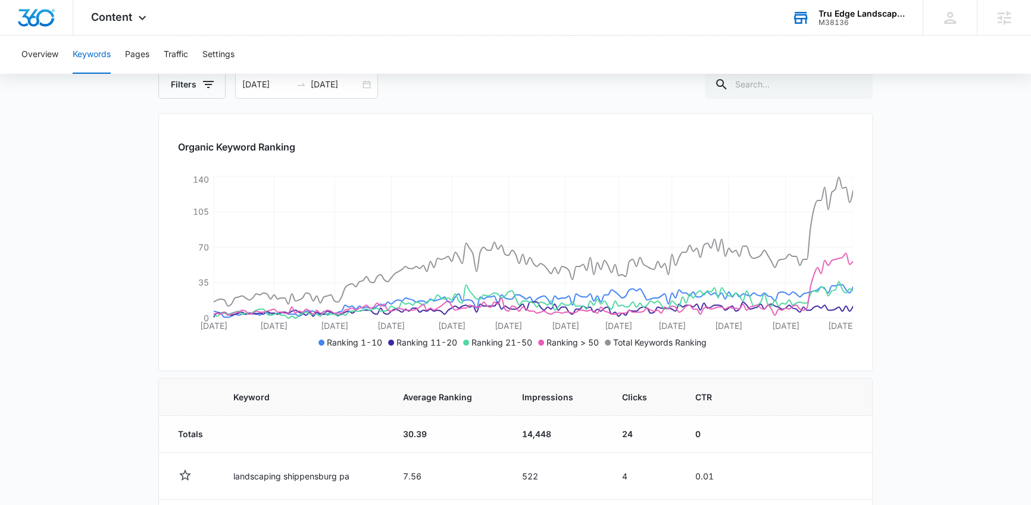
click at [833, 26] on div "M38136" at bounding box center [861, 22] width 87 height 8
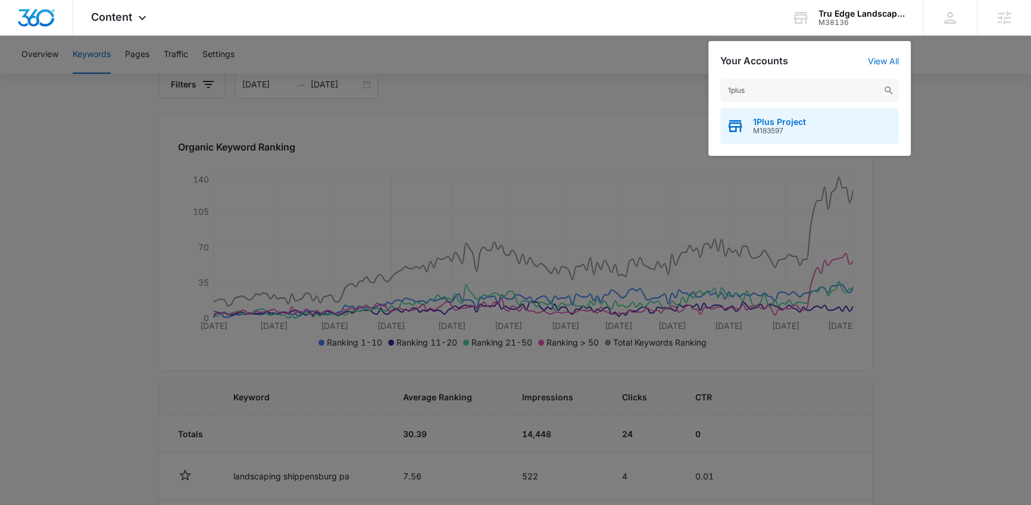
type input "1plus"
click at [804, 115] on div "1Plus Project M183597" at bounding box center [809, 126] width 179 height 36
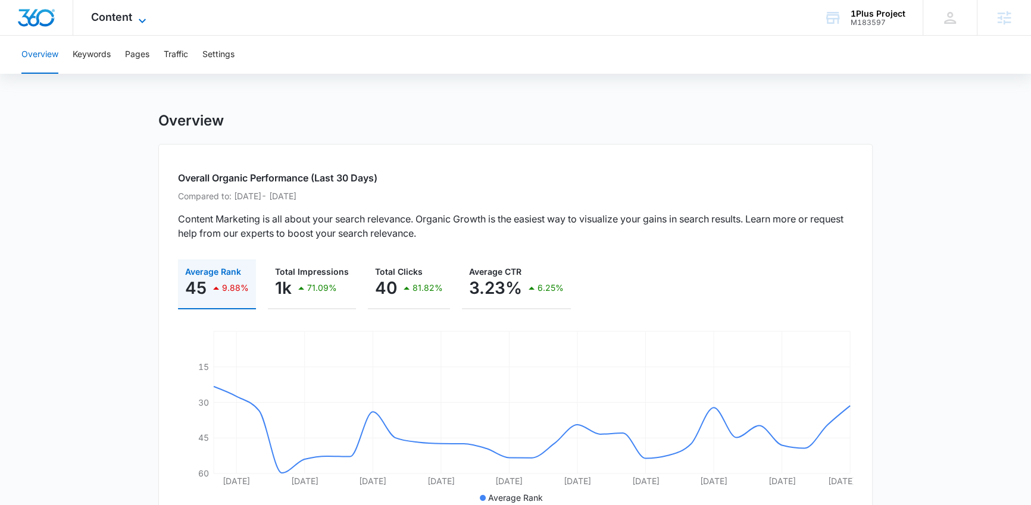
click at [99, 16] on span "Content" at bounding box center [111, 17] width 41 height 12
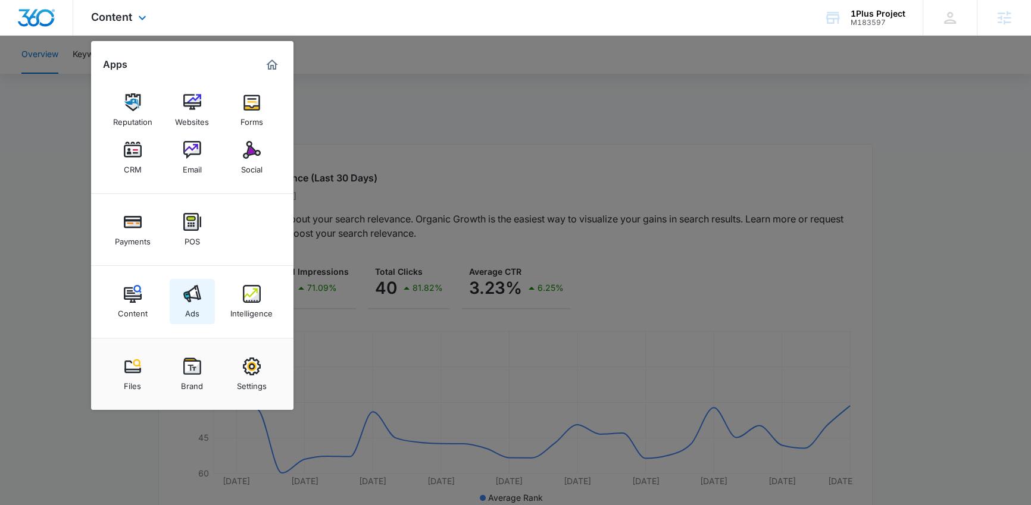
click at [188, 299] on img at bounding box center [192, 294] width 18 height 18
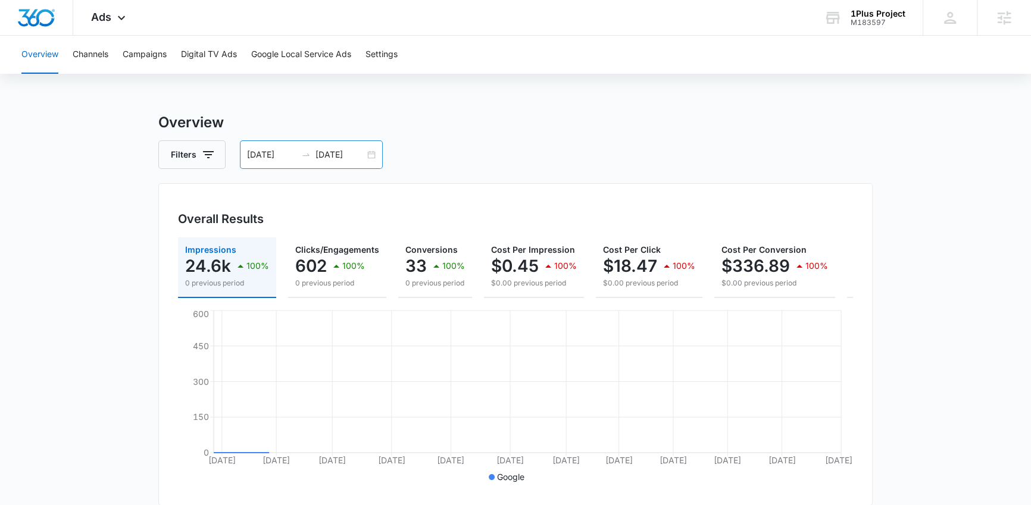
click at [247, 151] on input "08/01/2024" at bounding box center [271, 154] width 49 height 13
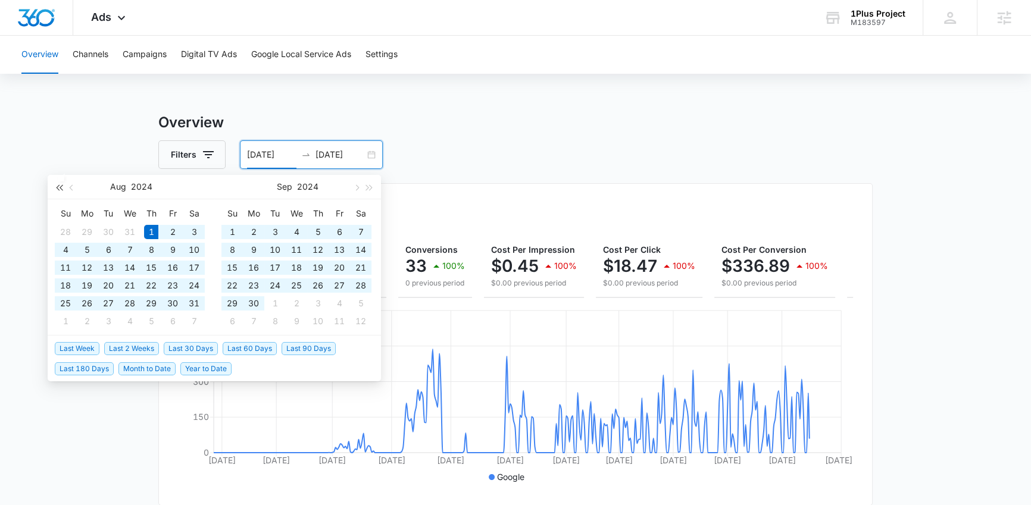
click at [58, 189] on span "button" at bounding box center [59, 187] width 6 height 6
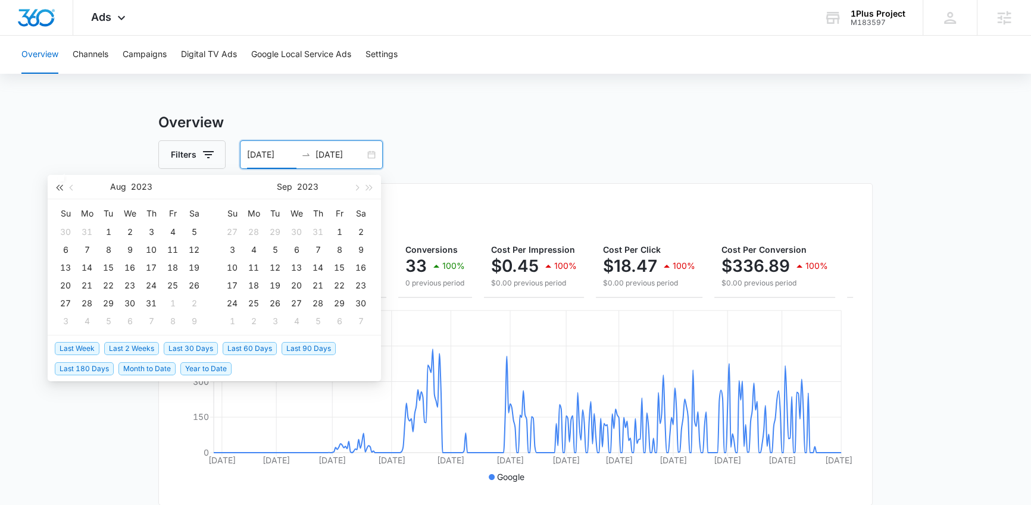
click at [58, 189] on span "button" at bounding box center [59, 187] width 6 height 6
click at [370, 185] on span "button" at bounding box center [370, 187] width 6 height 6
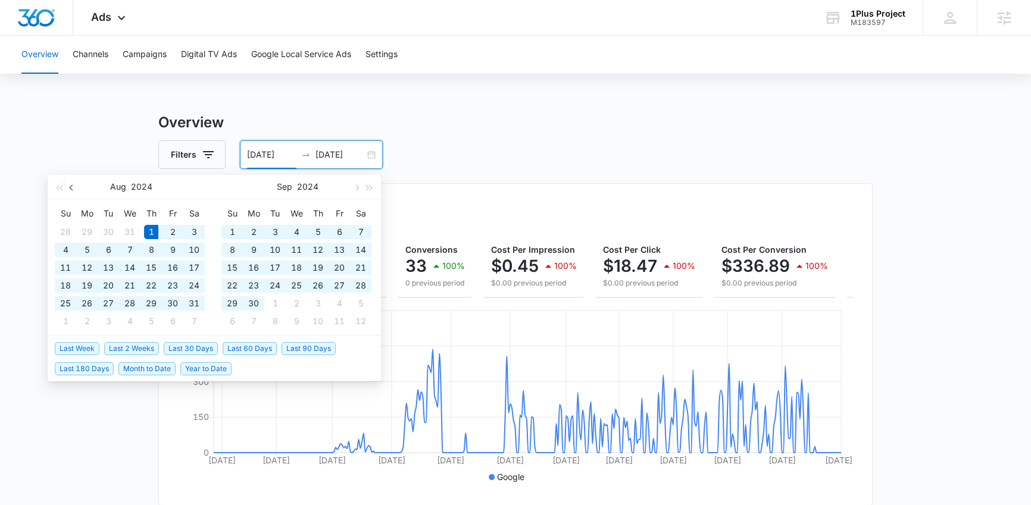
click at [72, 191] on button "button" at bounding box center [71, 187] width 13 height 24
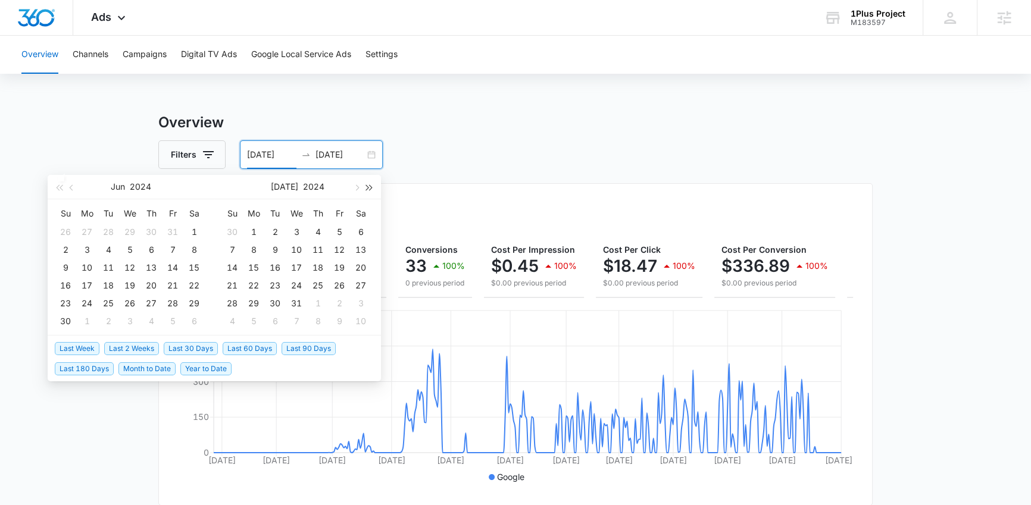
click at [376, 190] on button "button" at bounding box center [369, 187] width 13 height 24
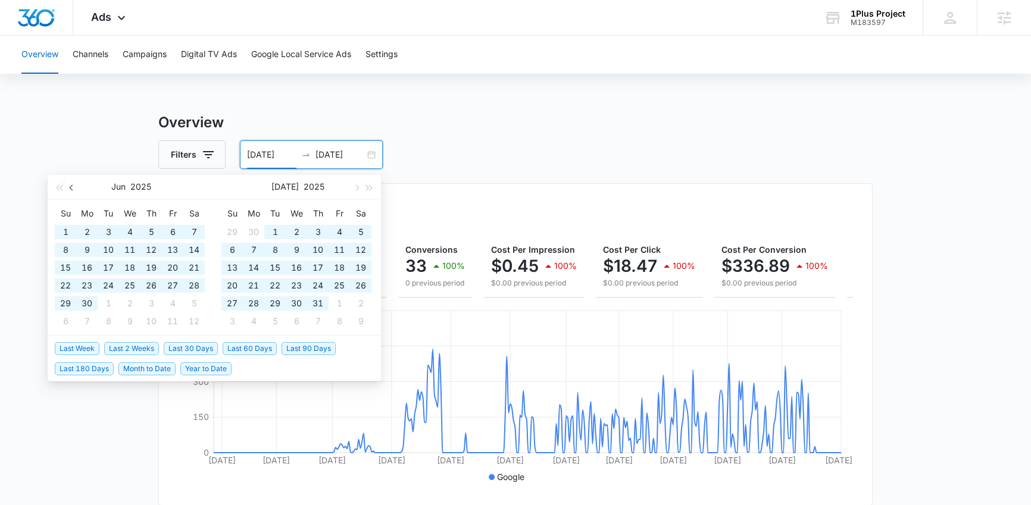
click at [74, 187] on span "button" at bounding box center [73, 187] width 6 height 6
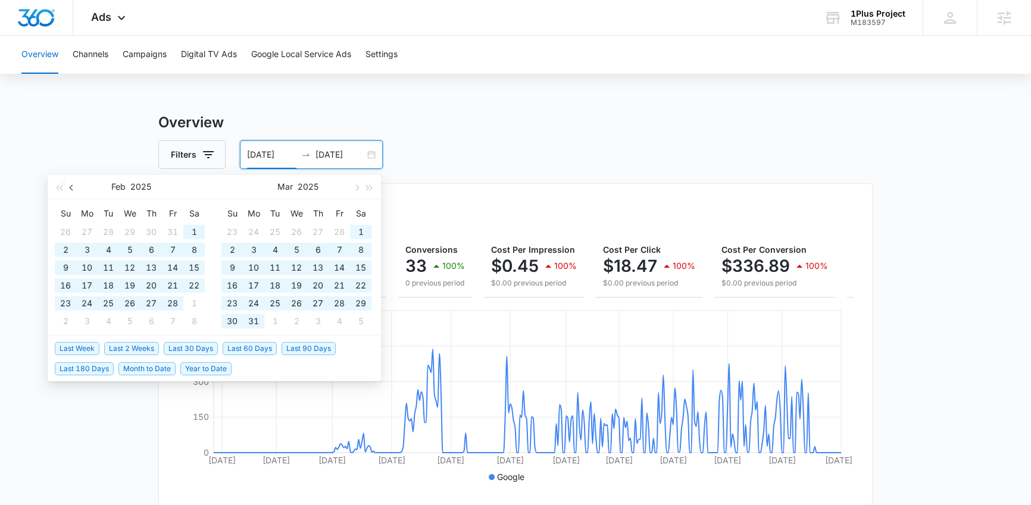
click at [74, 187] on span "button" at bounding box center [73, 187] width 6 height 6
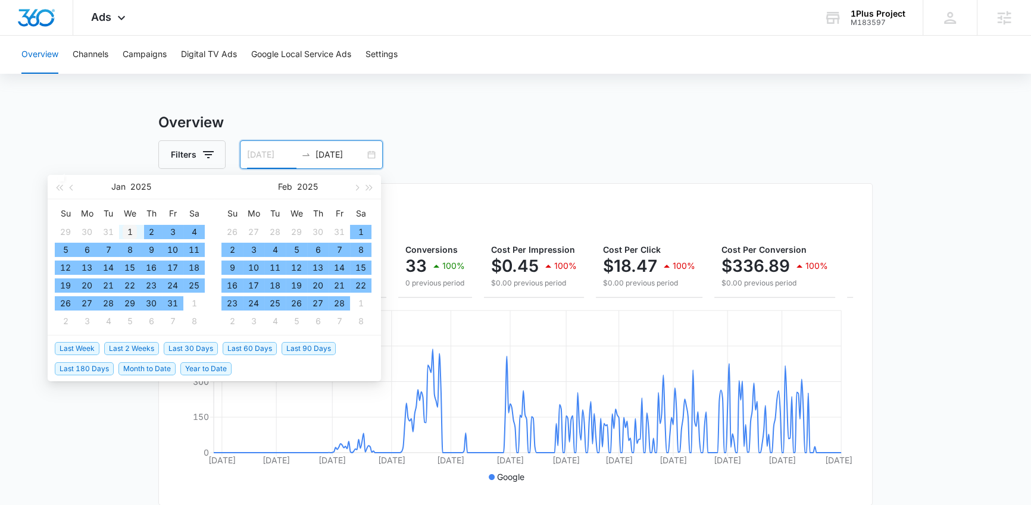
type input "01/01/2025"
click at [133, 236] on div "1" at bounding box center [130, 232] width 14 height 14
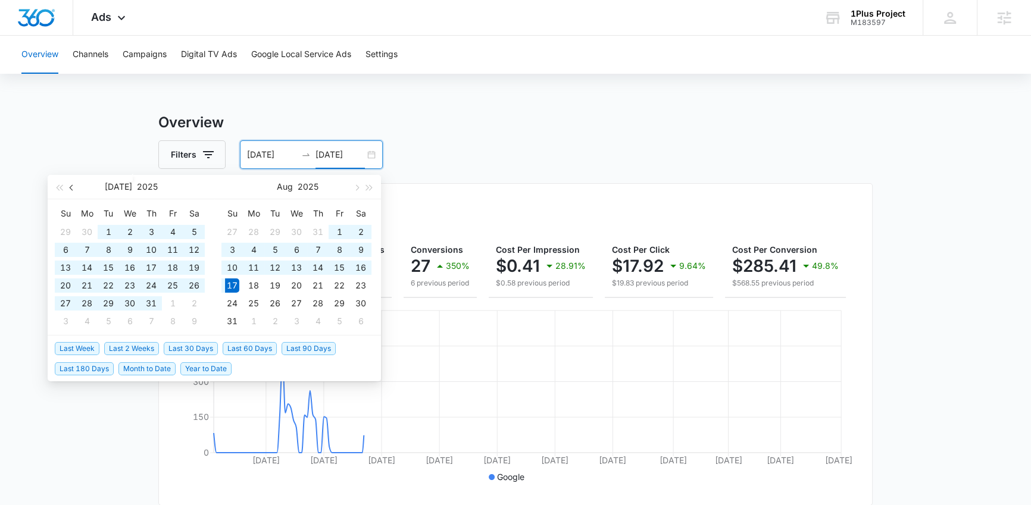
click at [75, 185] on button "button" at bounding box center [71, 187] width 13 height 24
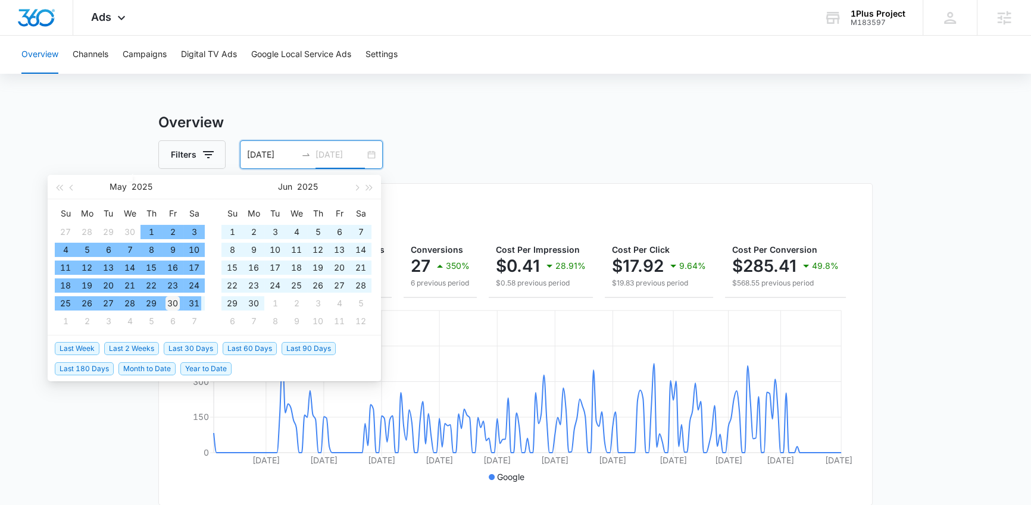
type input "05/30/2025"
click at [172, 306] on div "30" at bounding box center [172, 303] width 14 height 14
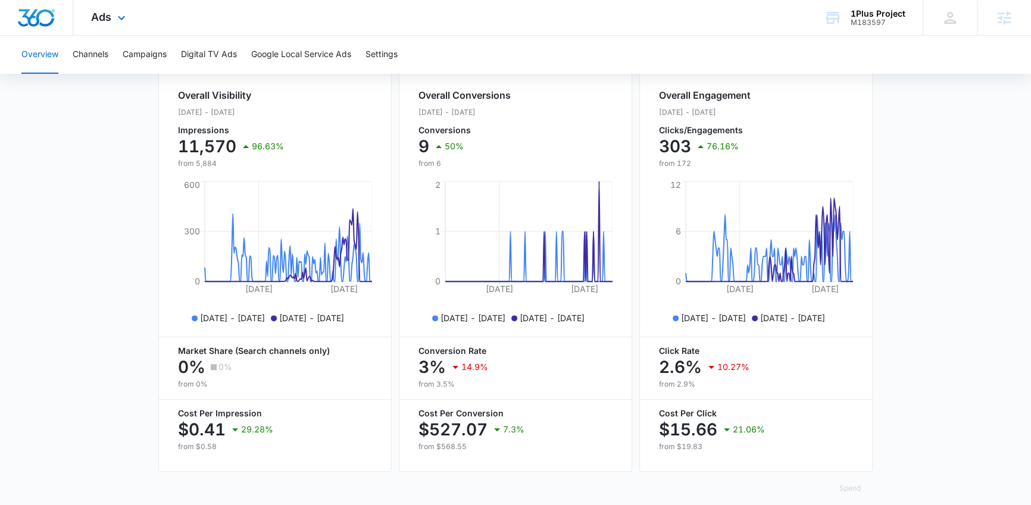
scroll to position [443, 0]
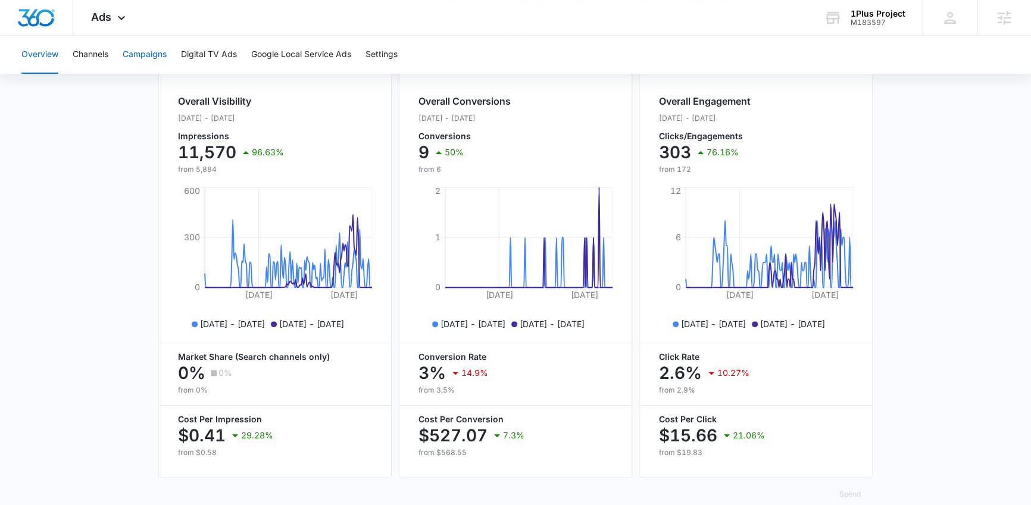
click at [145, 51] on button "Campaigns" at bounding box center [145, 55] width 44 height 38
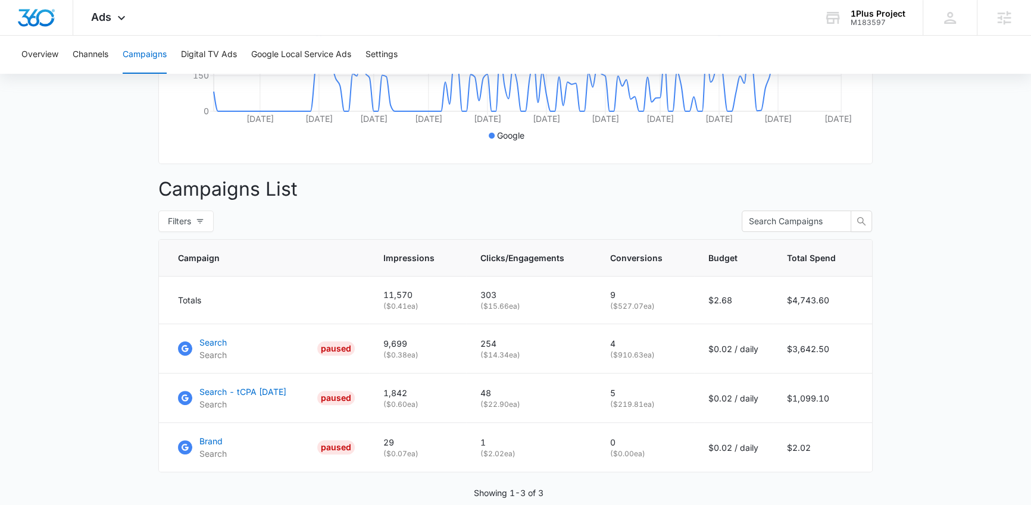
scroll to position [400, 0]
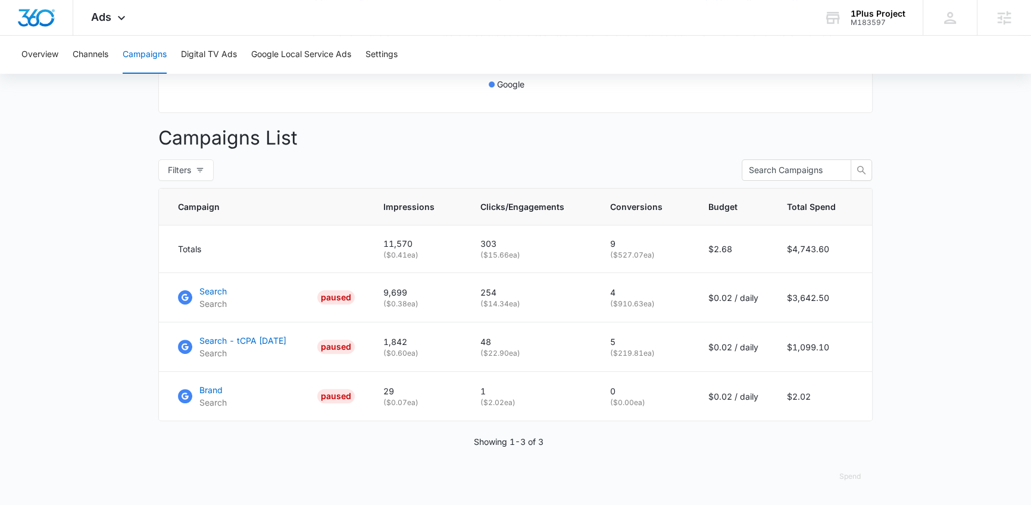
click at [118, 402] on main "Campaigns Filters 01/01/2025 05/30/2025 Overall Results Impressions 11.6k 96.63…" at bounding box center [515, 112] width 1031 height 786
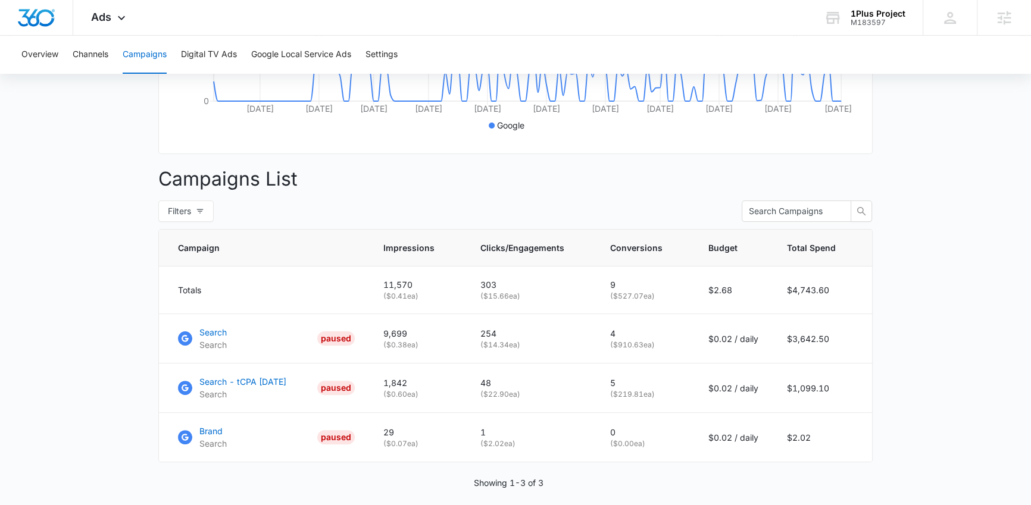
scroll to position [350, 0]
click at [224, 337] on p "Search" at bounding box center [212, 334] width 27 height 12
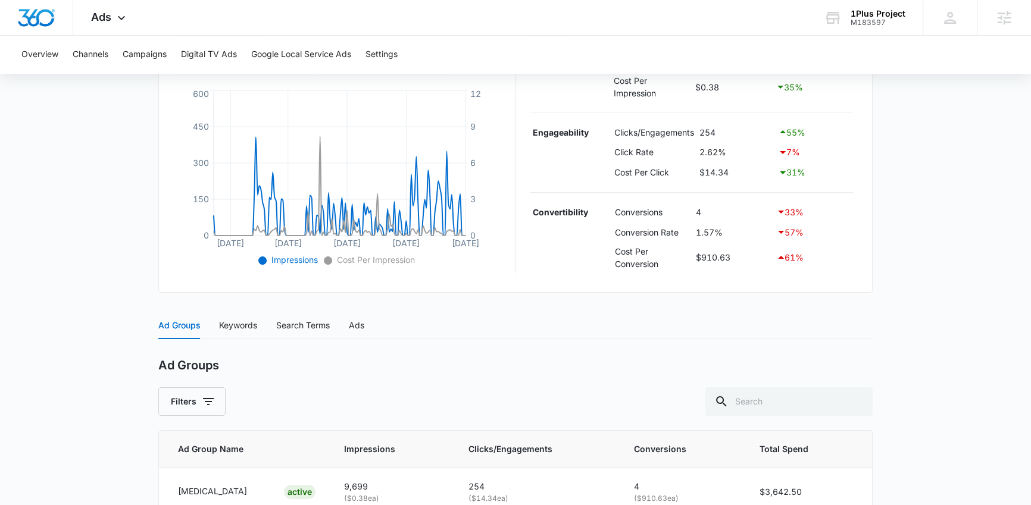
scroll to position [324, 0]
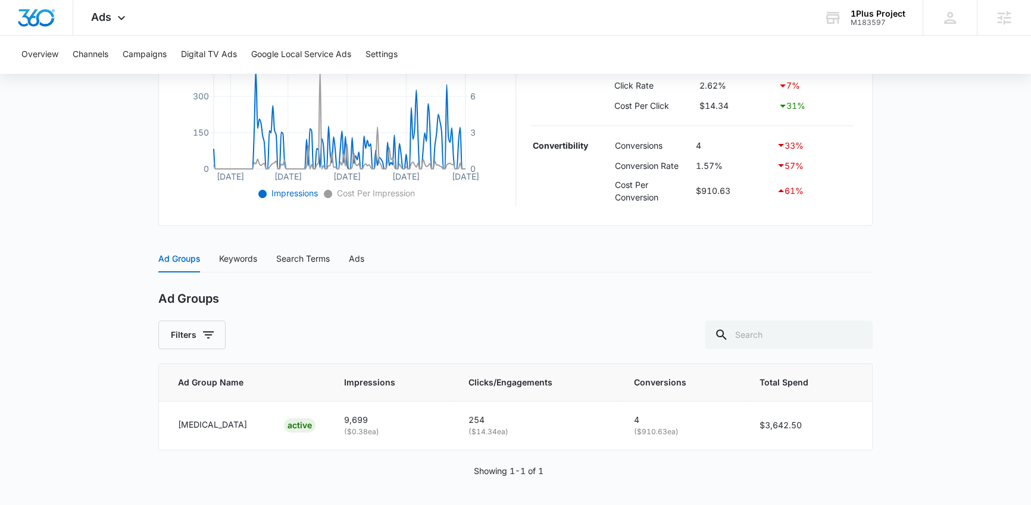
click at [88, 286] on main "Search | Search Paused $0.02 daily , $3,642.50 Spent Overview 01/01/2025 05/30/…" at bounding box center [515, 147] width 1031 height 718
click at [85, 340] on main "Search | Search Paused $0.02 daily , $3,642.50 Spent Overview 01/01/2025 05/30/…" at bounding box center [515, 147] width 1031 height 718
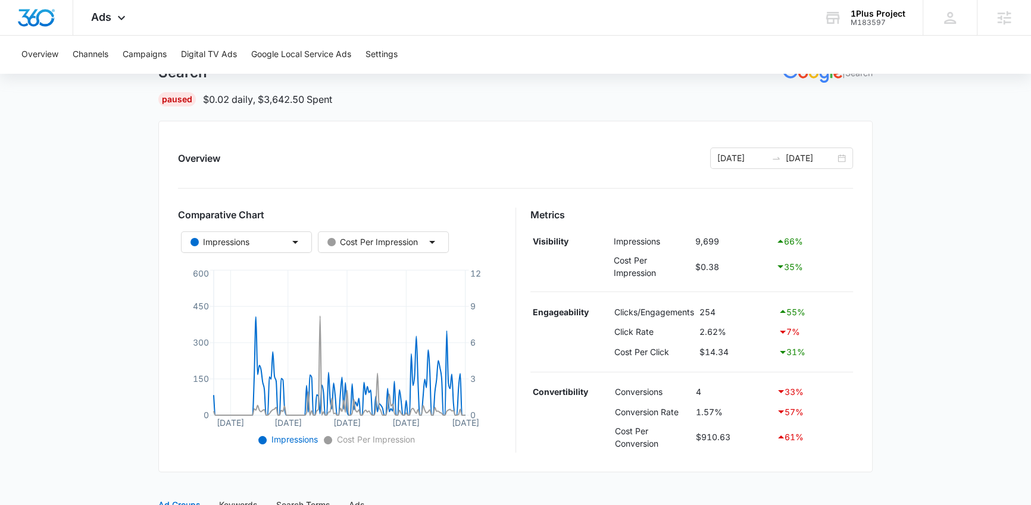
scroll to position [314, 0]
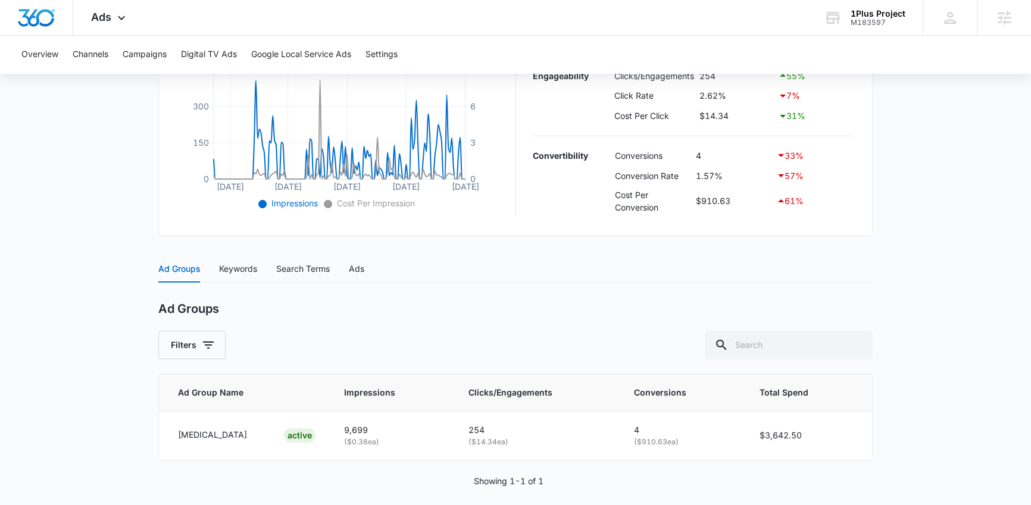
click at [574, 289] on div "Ad Groups Keywords Search Terms Ads Ad Groups Filters Ad Group Name Impressions…" at bounding box center [515, 378] width 714 height 247
click at [236, 265] on div "Keywords" at bounding box center [238, 268] width 38 height 13
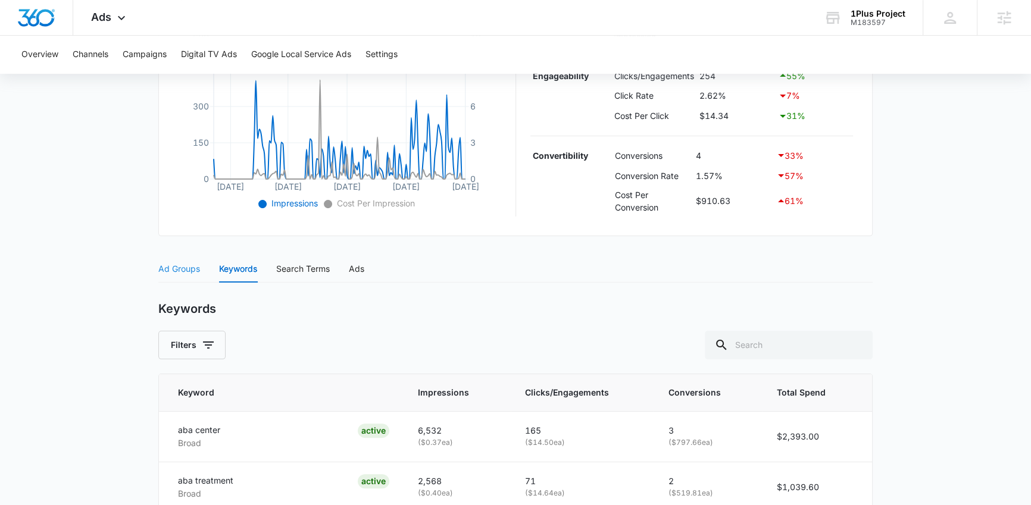
click at [180, 277] on div "Ad Groups" at bounding box center [179, 268] width 42 height 27
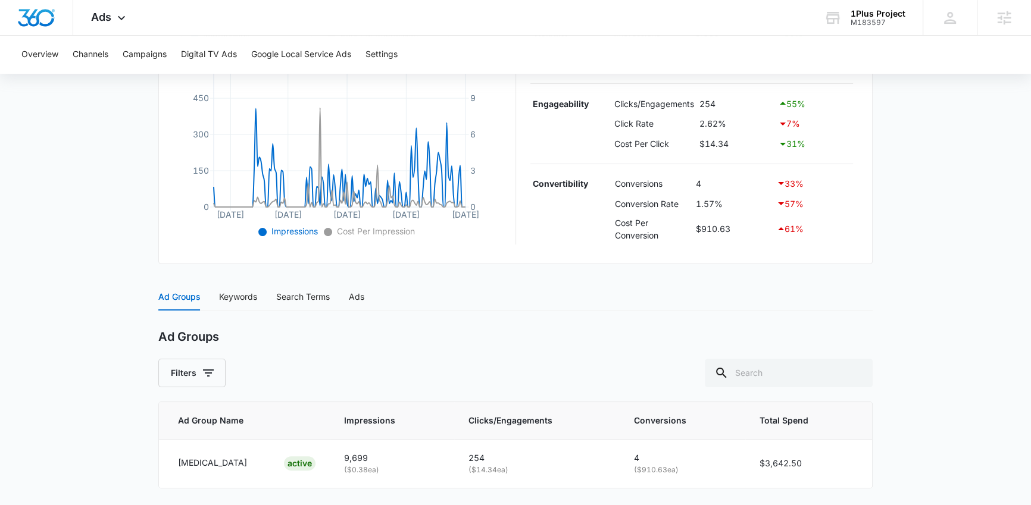
scroll to position [324, 0]
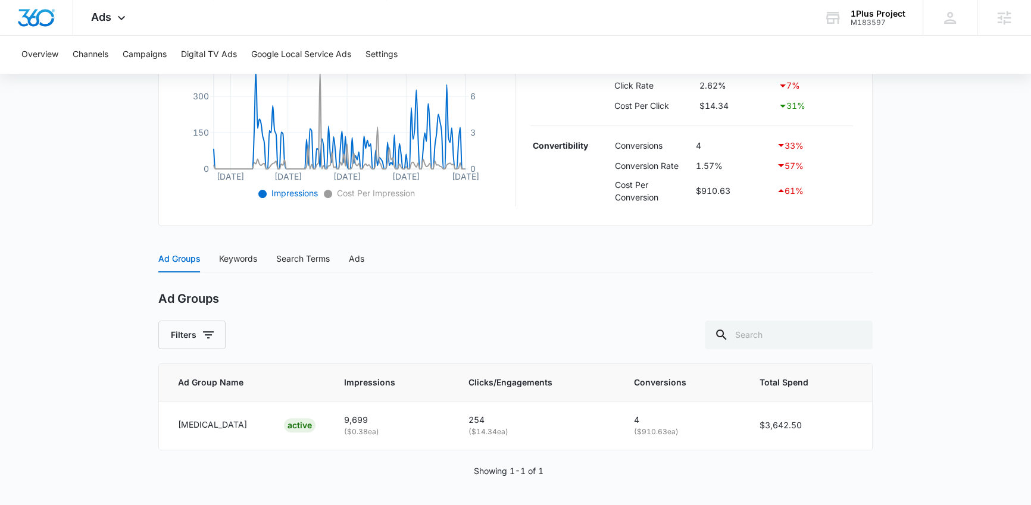
click at [98, 324] on main "Search | Search Paused $0.02 daily , $3,642.50 Spent Overview 01/01/2025 05/30/…" at bounding box center [515, 147] width 1031 height 718
click at [104, 275] on main "Search | Search Paused $0.02 daily , $3,642.50 Spent Overview 01/01/2025 05/30/…" at bounding box center [515, 147] width 1031 height 718
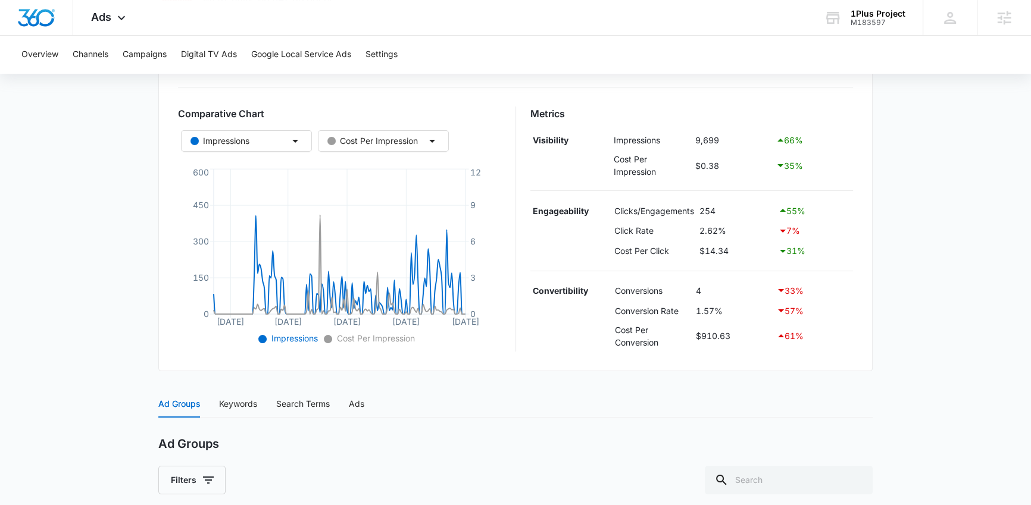
scroll to position [0, 0]
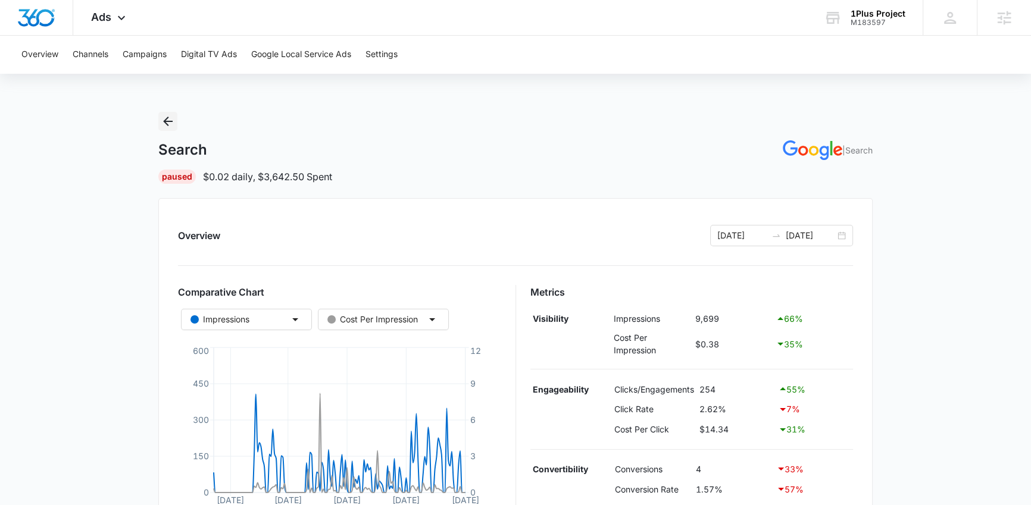
click at [165, 120] on icon "Back" at bounding box center [168, 121] width 14 height 14
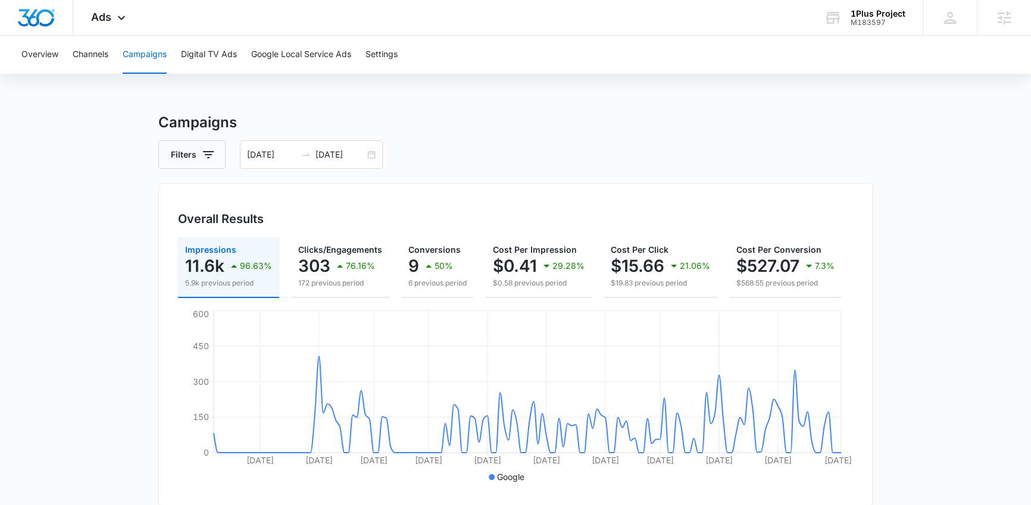
click at [125, 376] on main "Campaigns Filters [DATE] [DATE] Overall Results Impressions 11.6k 96.63% 5.9k p…" at bounding box center [515, 505] width 1031 height 786
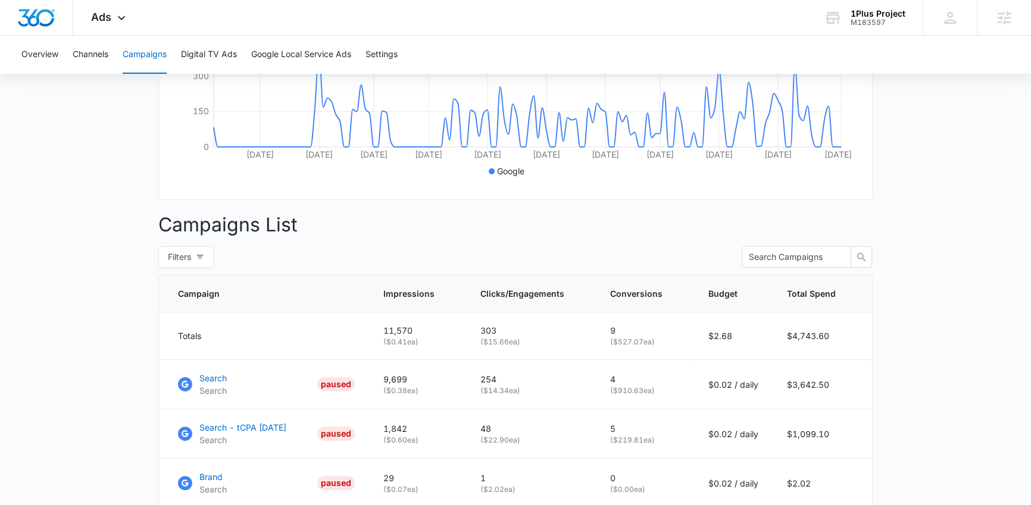
scroll to position [400, 0]
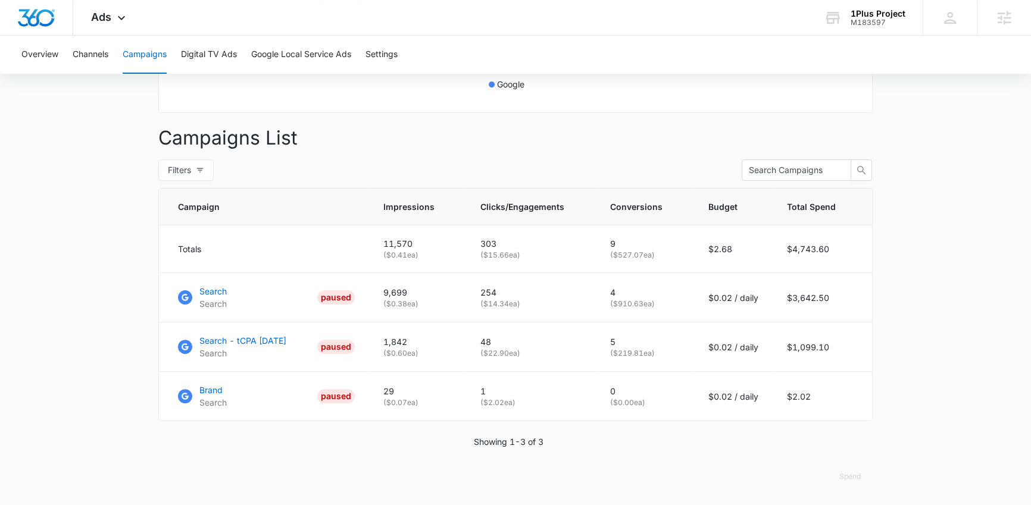
click at [103, 377] on main "Campaigns Filters [DATE] [DATE] Overall Results Impressions 11.6k 96.63% 5.9k p…" at bounding box center [515, 112] width 1031 height 786
click at [127, 356] on main "Campaigns Filters [DATE] [DATE] Overall Results Impressions 11.6k 96.63% 5.9k p…" at bounding box center [515, 112] width 1031 height 786
click at [90, 279] on main "Campaigns Filters [DATE] [DATE] Overall Results Impressions 11.6k 96.63% 5.9k p…" at bounding box center [515, 112] width 1031 height 786
click at [105, 17] on span "Ads" at bounding box center [101, 17] width 20 height 12
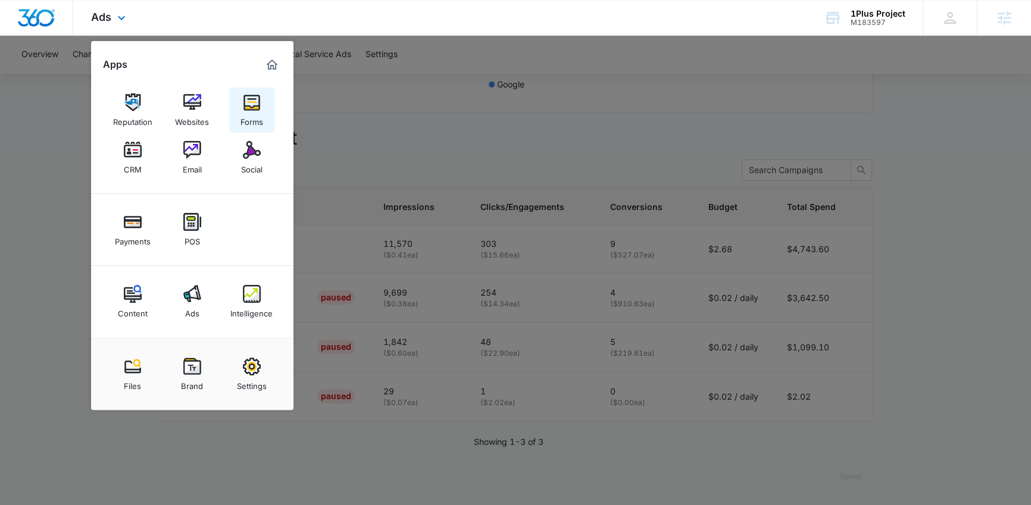
click at [249, 114] on div "Forms" at bounding box center [251, 118] width 23 height 15
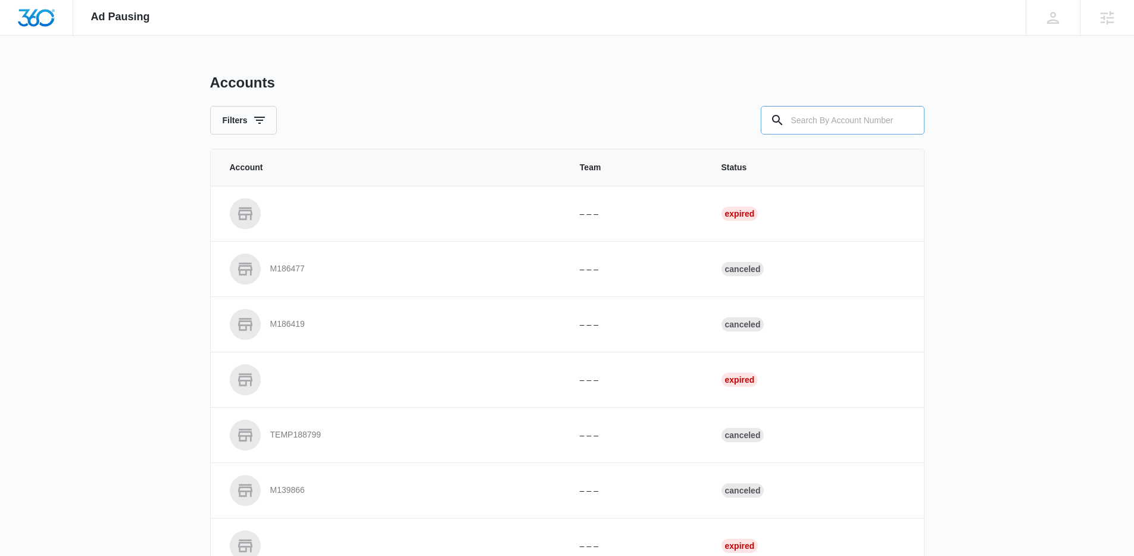
click at [885, 110] on input "text" at bounding box center [843, 120] width 164 height 29
type input "M183597"
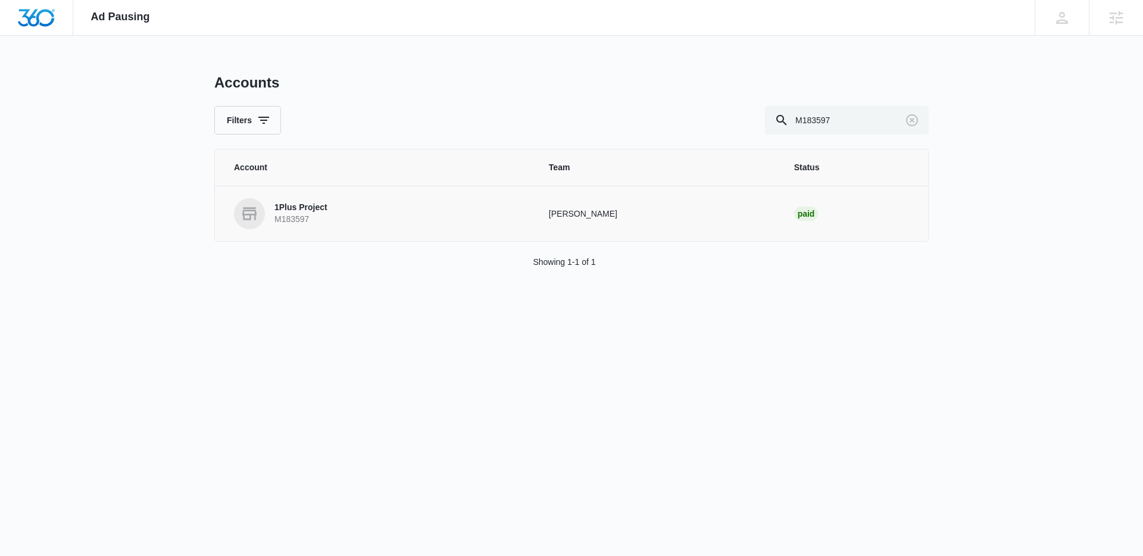
click at [290, 216] on p "M183597" at bounding box center [300, 220] width 53 height 12
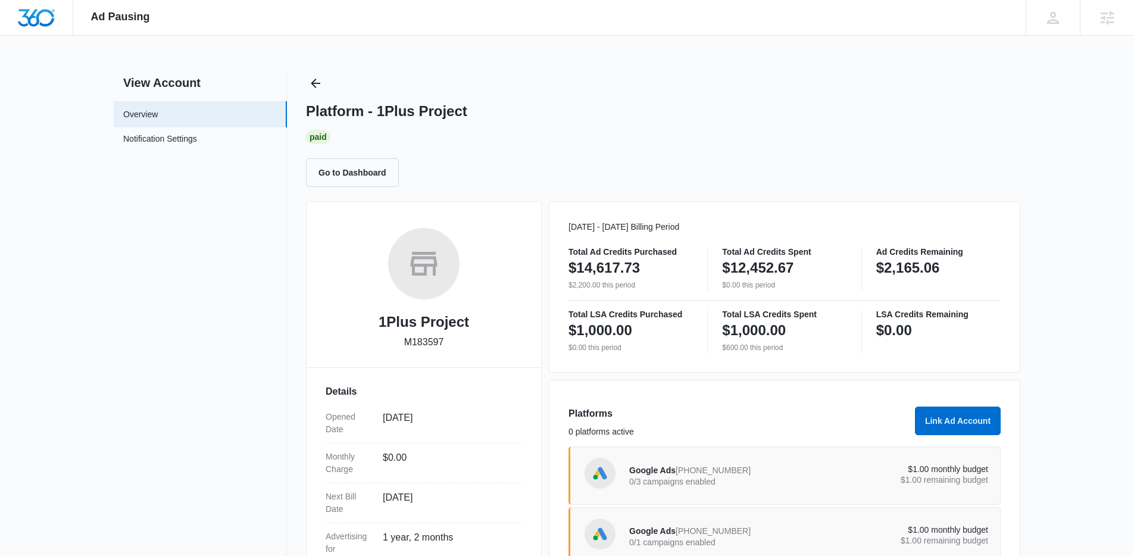
click at [658, 101] on div "Platform - 1Plus Project Paid Go to Dashboard" at bounding box center [663, 130] width 714 height 113
click at [1049, 274] on div "Ad Pausing Apps Reputation Websites Forms CRM Email Social Payments POS Content…" at bounding box center [567, 278] width 1134 height 556
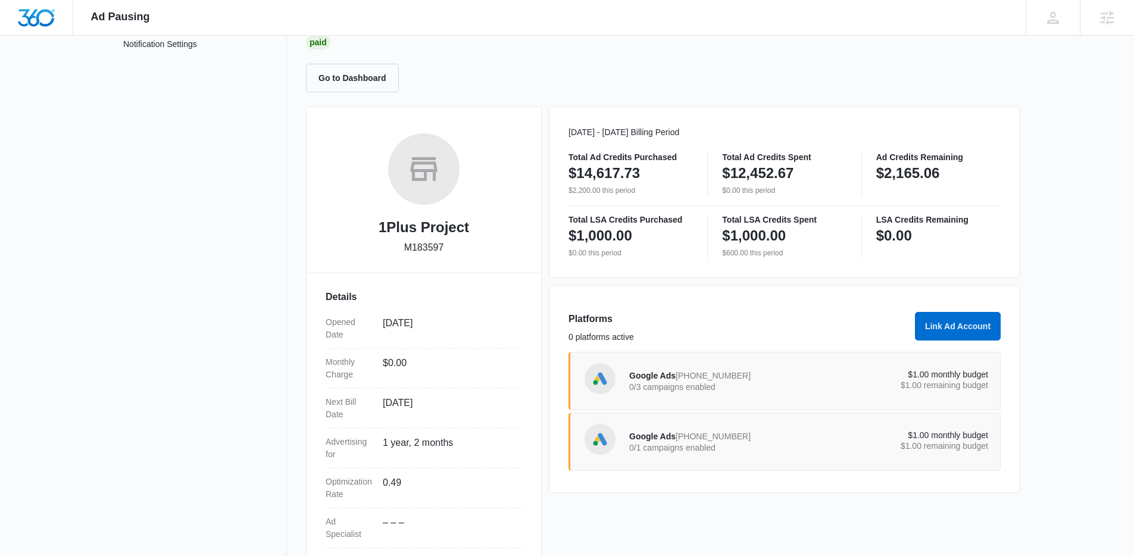
scroll to position [161, 0]
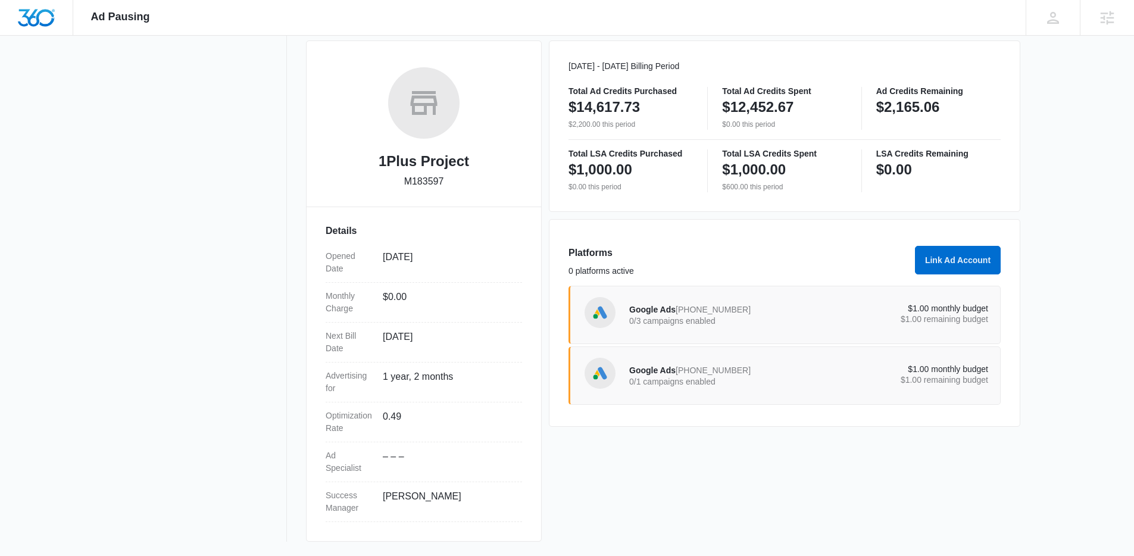
click at [742, 314] on div "Google Ads 818-481-4744 0/3 campaigns enabled" at bounding box center [719, 314] width 180 height 25
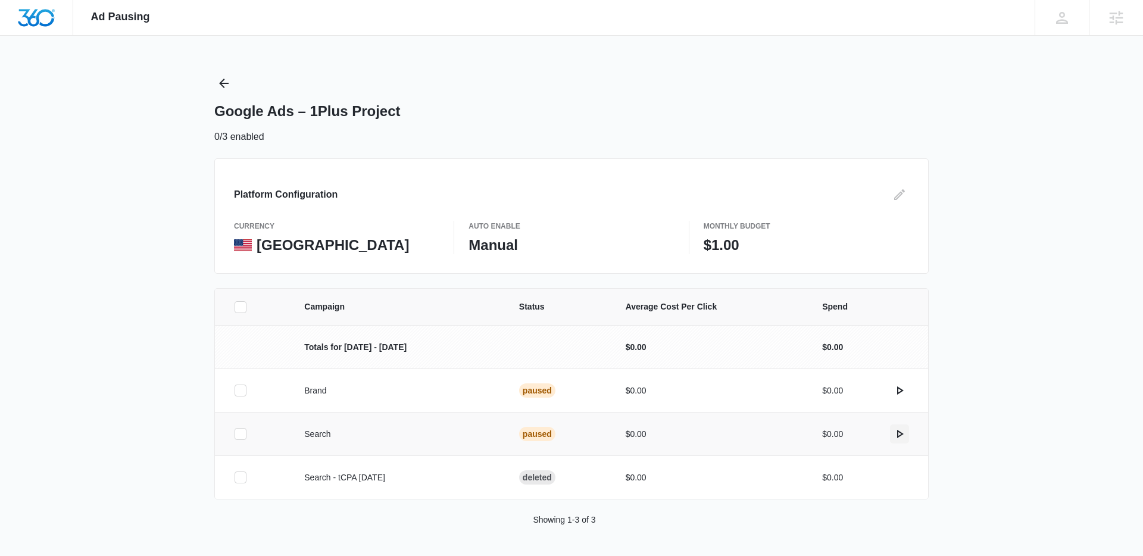
click at [902, 433] on icon "actions.activate" at bounding box center [900, 434] width 7 height 8
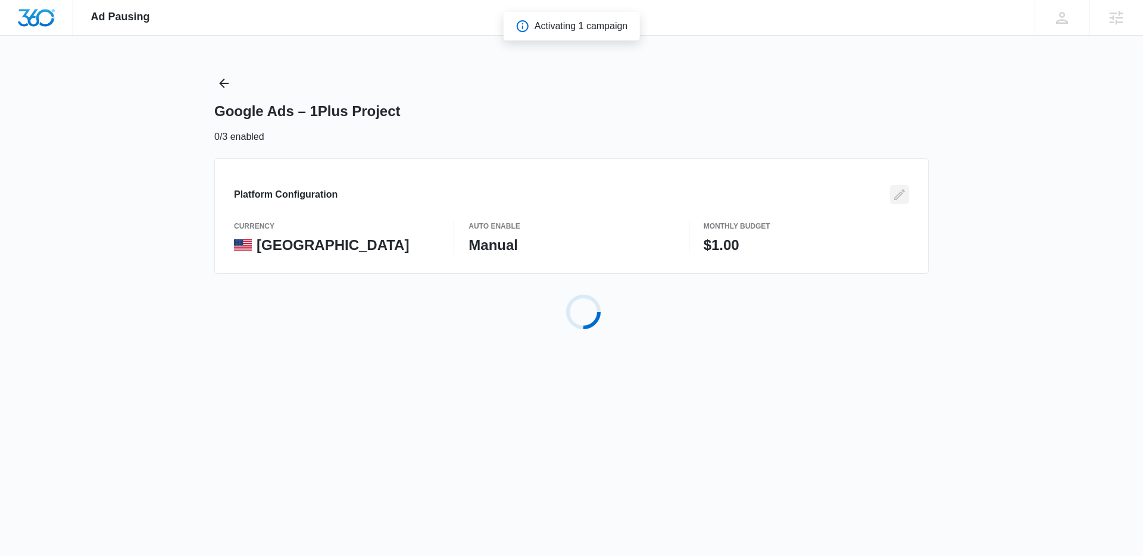
click at [904, 196] on icon "Edit" at bounding box center [899, 194] width 14 height 14
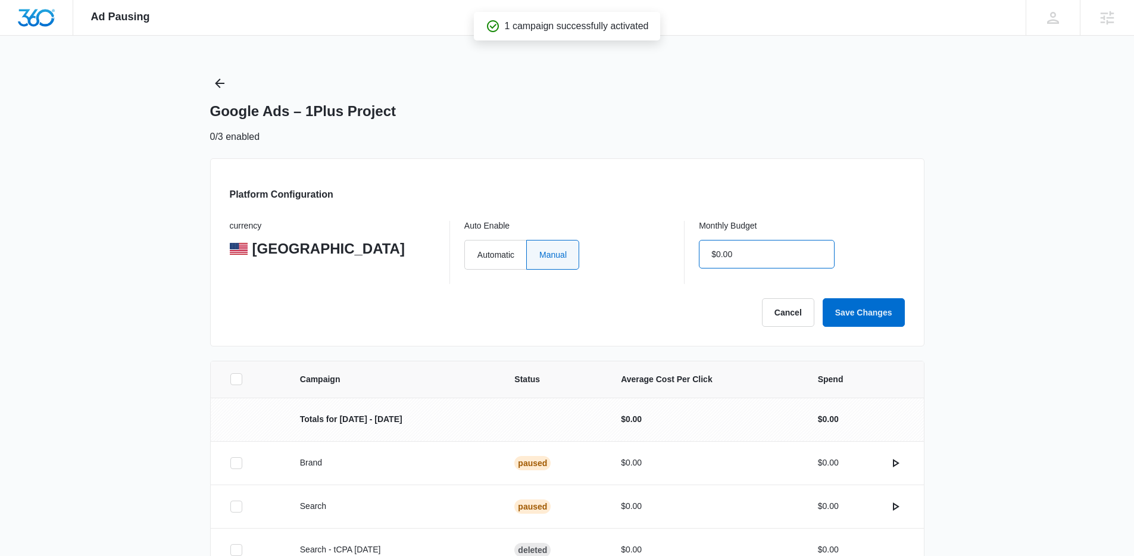
drag, startPoint x: 777, startPoint y: 256, endPoint x: 708, endPoint y: 258, distance: 69.0
click at [708, 258] on input "$0.00" at bounding box center [767, 254] width 136 height 29
type input "$0.00"
click at [506, 256] on label "Automatic" at bounding box center [495, 255] width 62 height 30
click at [477, 255] on input "Automatic" at bounding box center [477, 254] width 1 height 1
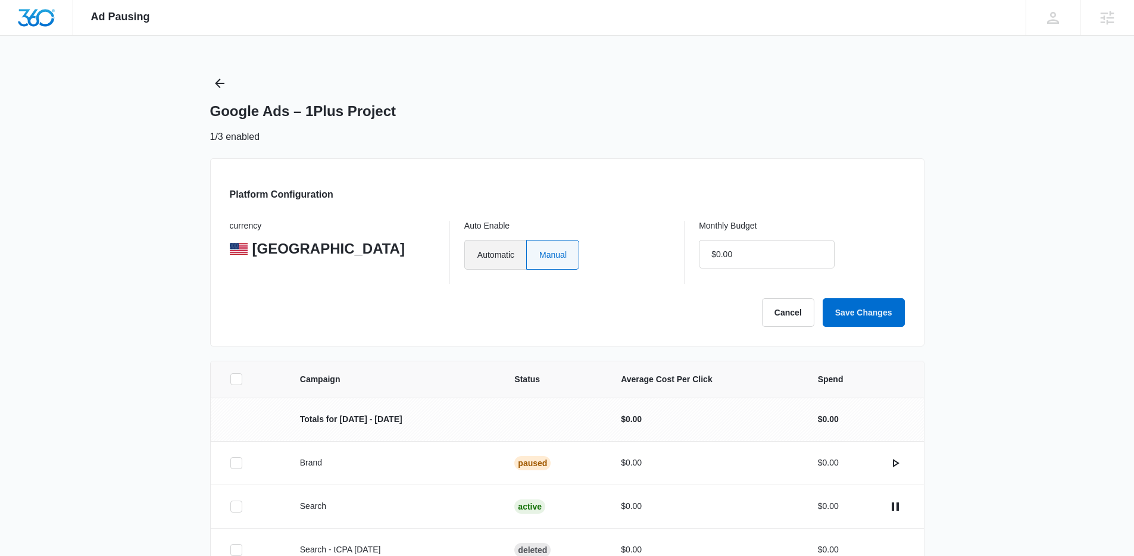
radio input "true"
click at [867, 319] on button "Save Changes" at bounding box center [863, 312] width 82 height 29
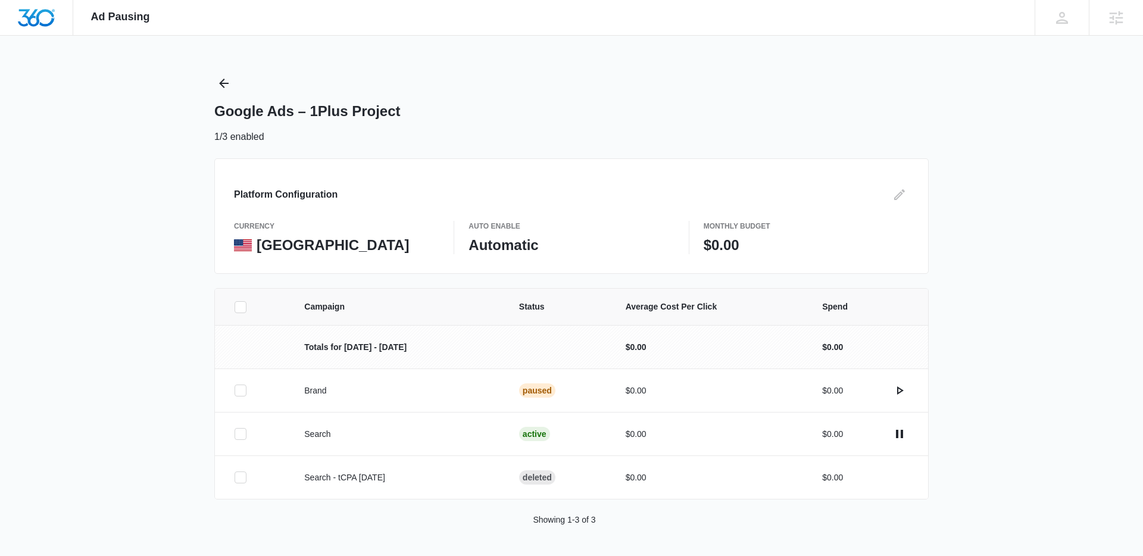
click at [970, 263] on div "Ad Pausing Apps Reputation Websites Forms CRM Email Social Payments POS Content…" at bounding box center [571, 278] width 1143 height 556
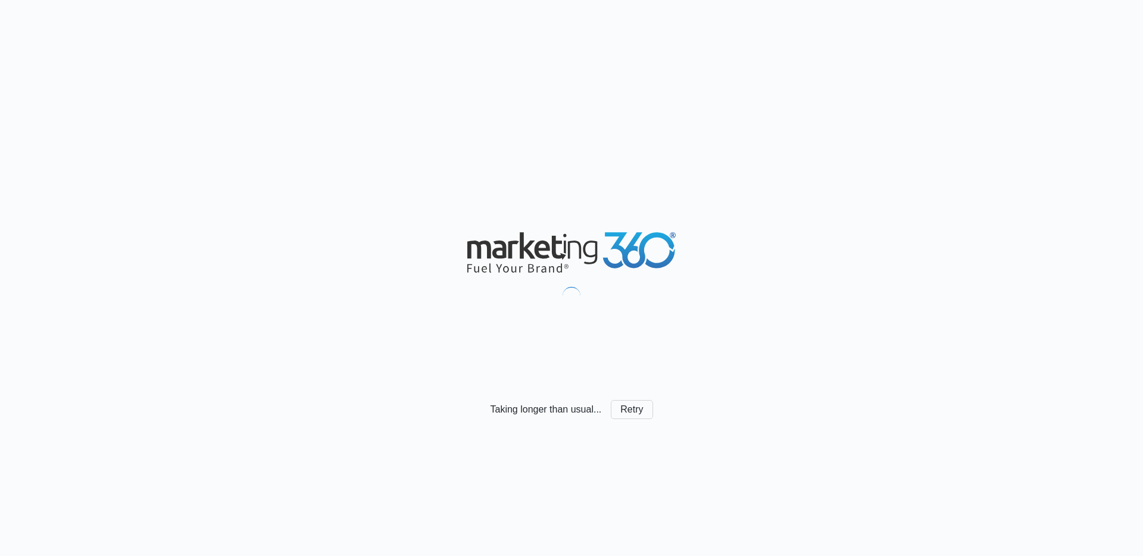
click at [91, 245] on div "Taking longer than usual... Retry" at bounding box center [571, 278] width 1143 height 556
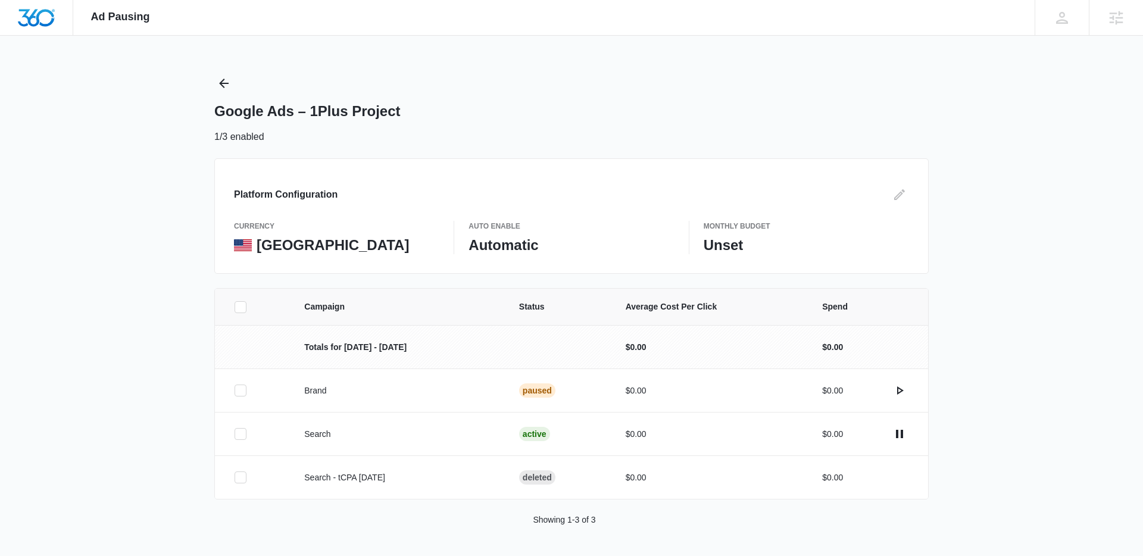
click at [91, 245] on div "Ad Pausing Apps Reputation Websites Forms CRM Email Social Payments POS Content…" at bounding box center [571, 278] width 1143 height 556
click at [1006, 392] on div "Campaign Status Average Cost Per Click Spend Totals for [DATE] - [DATE] $0.00 $…" at bounding box center [571, 421] width 1143 height 267
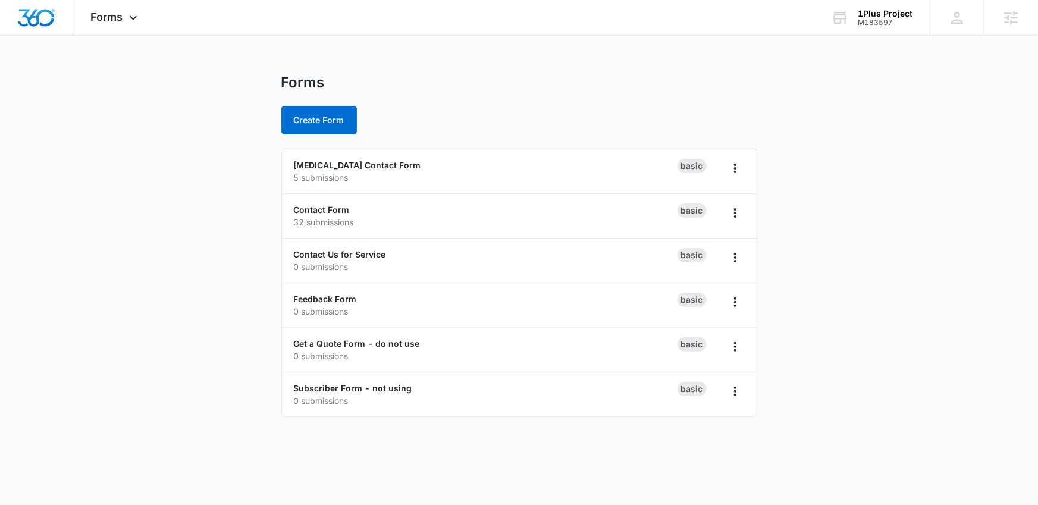
click at [214, 309] on main "Forms Create Form ABA Therapy Contact Form 5 submissions Basic Contact Form 32 …" at bounding box center [519, 253] width 1038 height 358
click at [246, 190] on main "Forms Create Form ABA Therapy Contact Form 5 submissions Basic Contact Form 32 …" at bounding box center [519, 253] width 1038 height 358
click at [351, 168] on link "ABA Therapy Contact Form" at bounding box center [357, 165] width 127 height 10
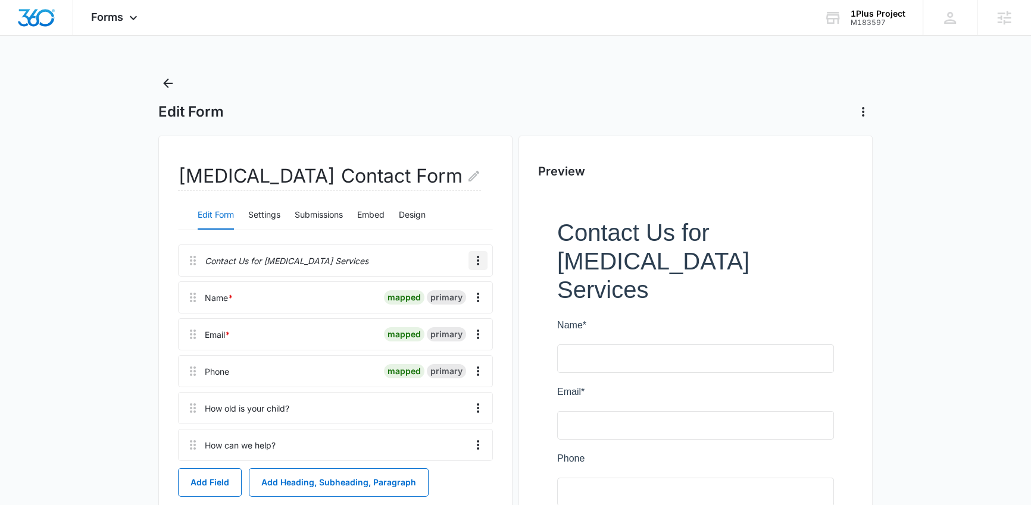
click at [480, 266] on icon "Overflow Menu" at bounding box center [478, 261] width 14 height 14
click at [464, 290] on button "Edit" at bounding box center [453, 294] width 68 height 18
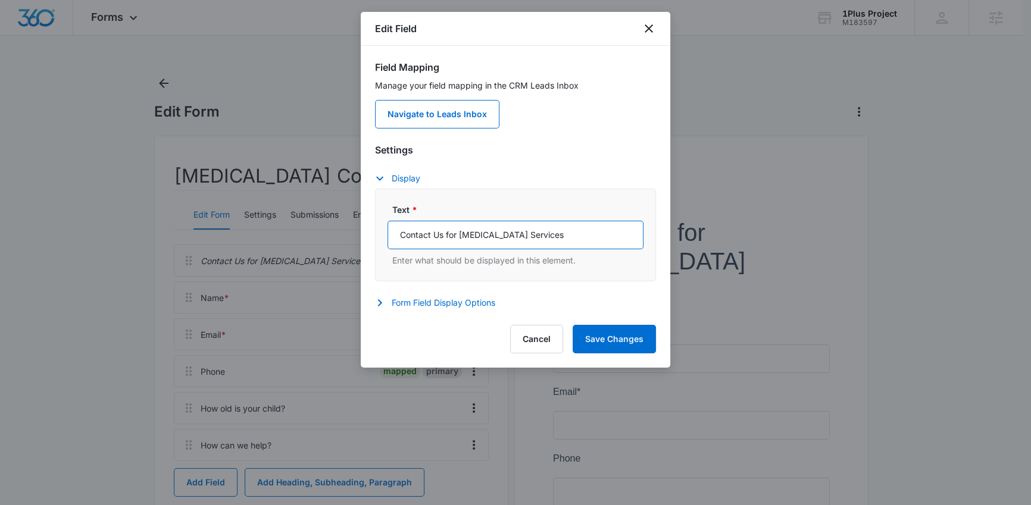
click at [480, 235] on input "Contact Us for ABA Therapy Services" at bounding box center [515, 235] width 256 height 29
click at [511, 232] on input "Contact Us for ABA Therapy Services" at bounding box center [515, 235] width 256 height 29
type input "Contact Us for ABA Therapy and Autism Evaluation Services"
click at [605, 353] on button "Save Changes" at bounding box center [614, 339] width 83 height 29
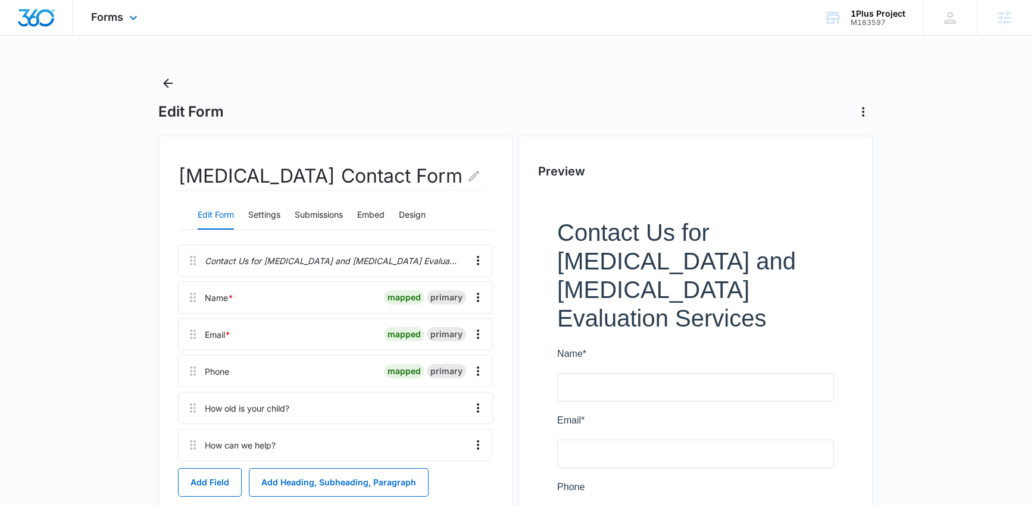
click at [126, 30] on div "Forms Apps Reputation Websites Forms CRM Email Social Payments POS Content Ads …" at bounding box center [115, 17] width 85 height 35
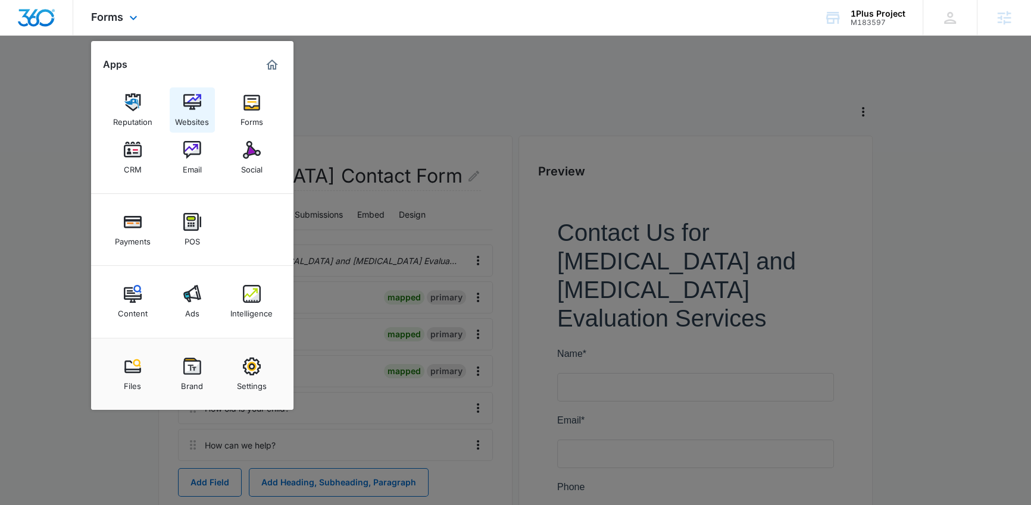
click at [189, 101] on img at bounding box center [192, 102] width 18 height 18
